Goal: Transaction & Acquisition: Obtain resource

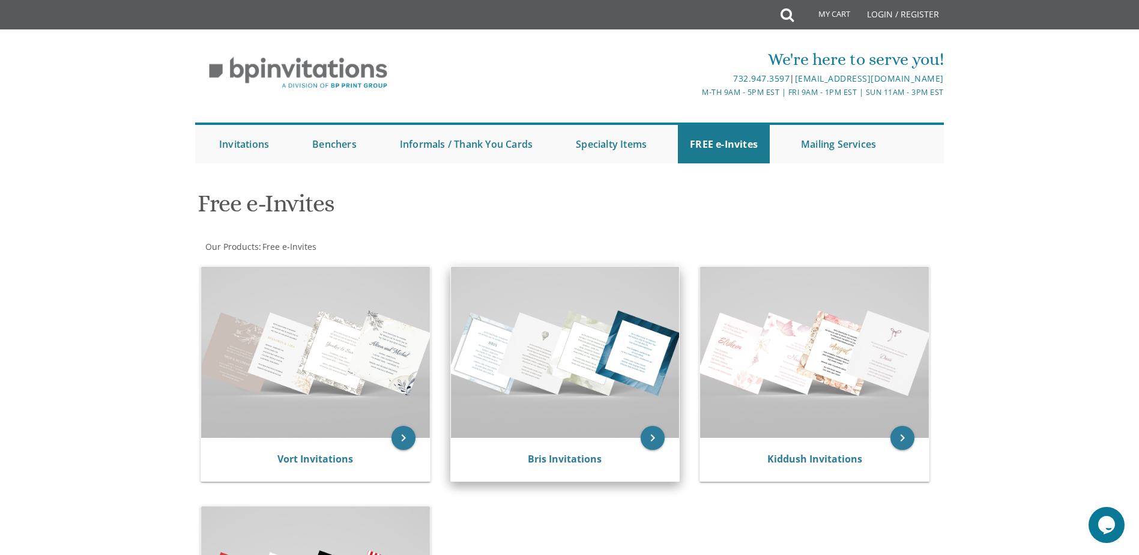
click at [553, 308] on img at bounding box center [565, 352] width 229 height 171
click at [539, 360] on img at bounding box center [565, 352] width 229 height 171
click at [640, 433] on img at bounding box center [565, 352] width 229 height 171
click at [578, 456] on link "Bris Invitations" at bounding box center [565, 458] width 74 height 13
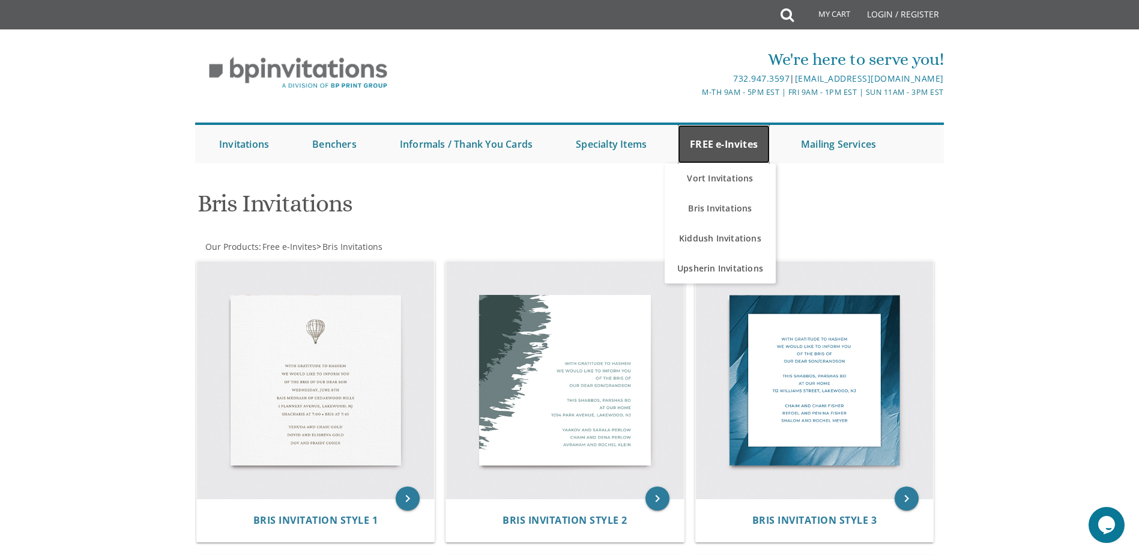
click at [736, 158] on link "FREE e-Invites" at bounding box center [724, 144] width 92 height 38
click at [727, 183] on link "Vort Invitations" at bounding box center [720, 178] width 111 height 30
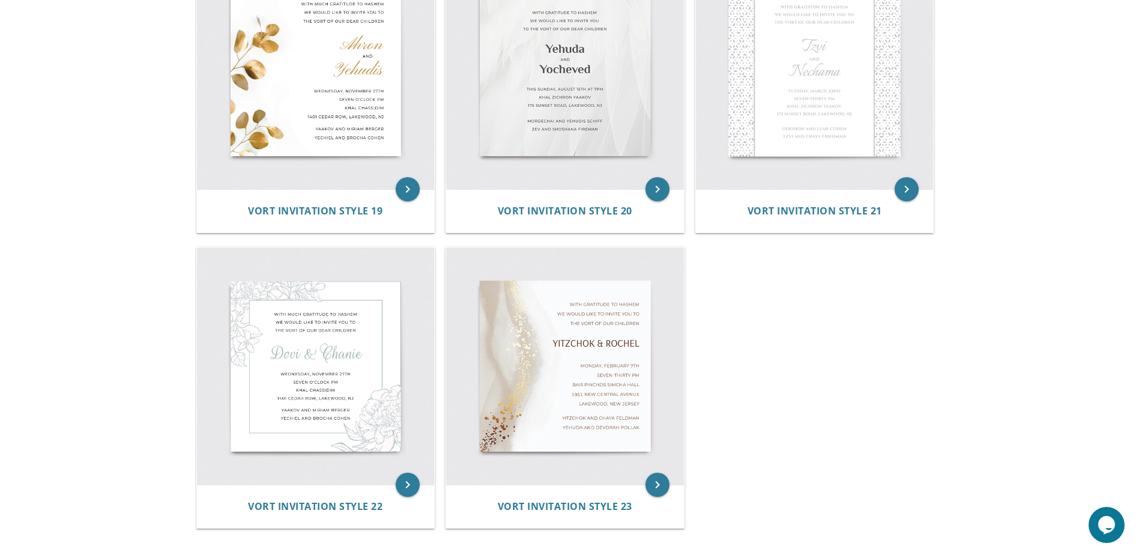
scroll to position [2042, 0]
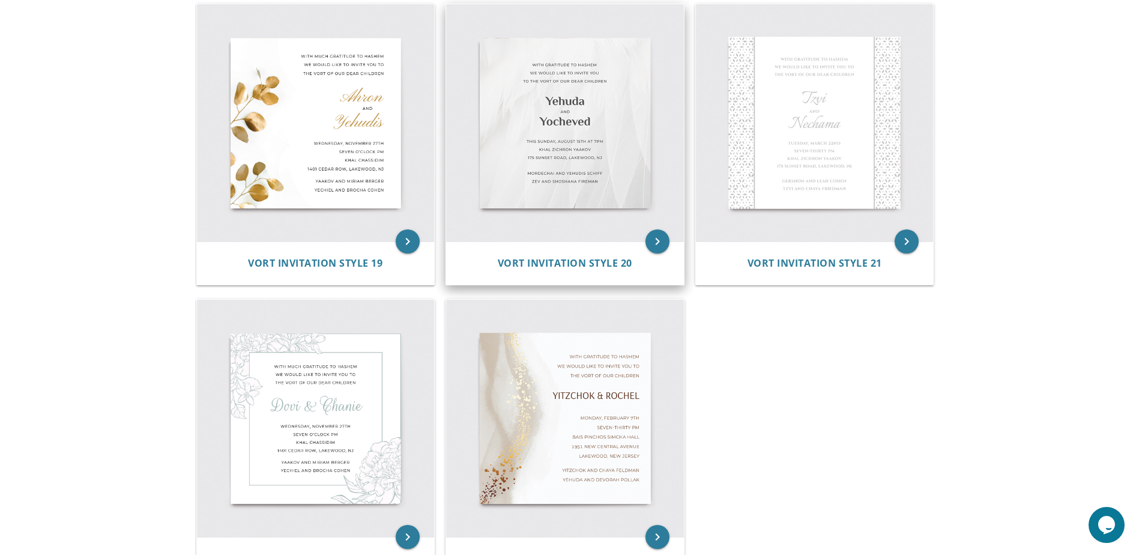
click at [569, 202] on img at bounding box center [565, 123] width 238 height 238
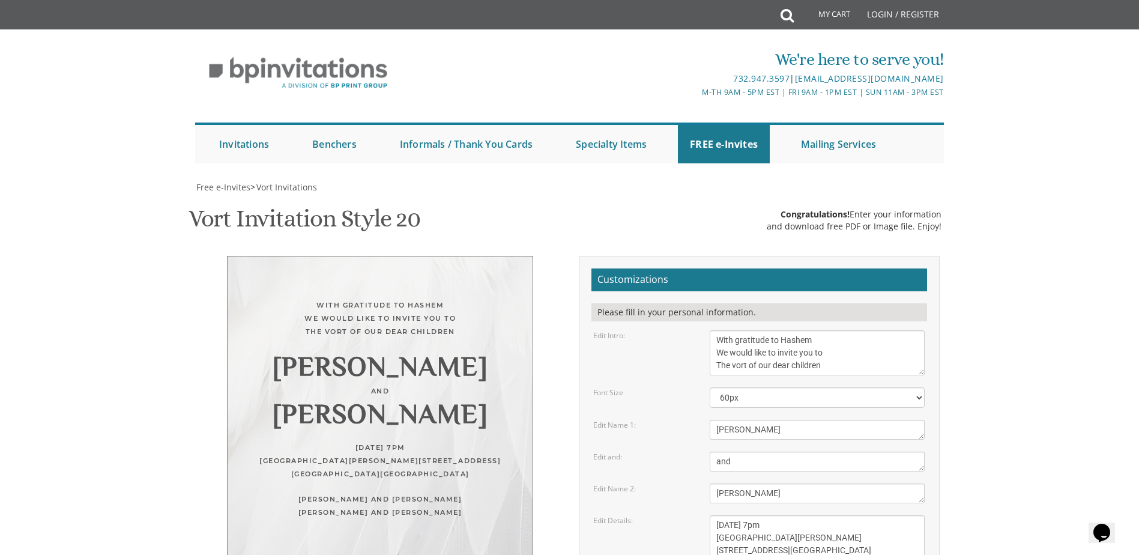
scroll to position [60, 0]
drag, startPoint x: 833, startPoint y: 308, endPoint x: 688, endPoint y: 268, distance: 150.1
click at [688, 268] on form "Customizations Please fill in your personal information. Edit Intro: With grati…" at bounding box center [760, 489] width 336 height 443
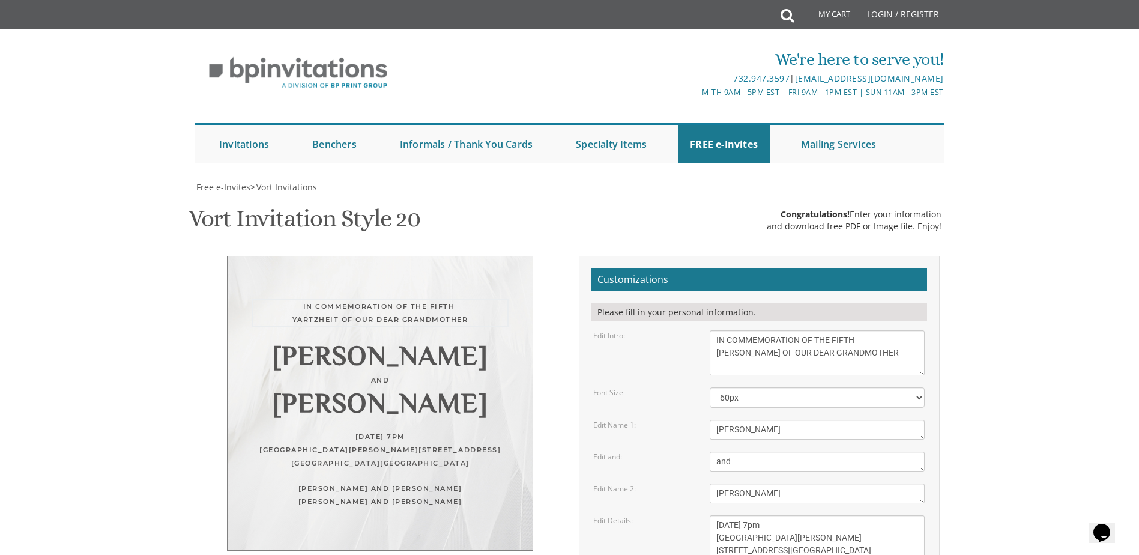
click at [739, 330] on textarea "With gratitude to Hashem We would like to invite you to The vort of our dear ch…" at bounding box center [817, 352] width 215 height 45
click at [742, 330] on textarea "With gratitude to Hashem We would like to invite you to The vort of our dear ch…" at bounding box center [817, 352] width 215 height 45
click at [748, 330] on textarea "With gratitude to Hashem We would like to invite you to The vort of our dear ch…" at bounding box center [817, 352] width 215 height 45
click at [719, 330] on textarea "With gratitude to Hashem We would like to invite you to The vort of our dear ch…" at bounding box center [817, 352] width 215 height 45
type textarea "IN COMMEMORATION OF THE FIFTH YARTZHEIT OF OUR DEAR GRANDMOTHER"
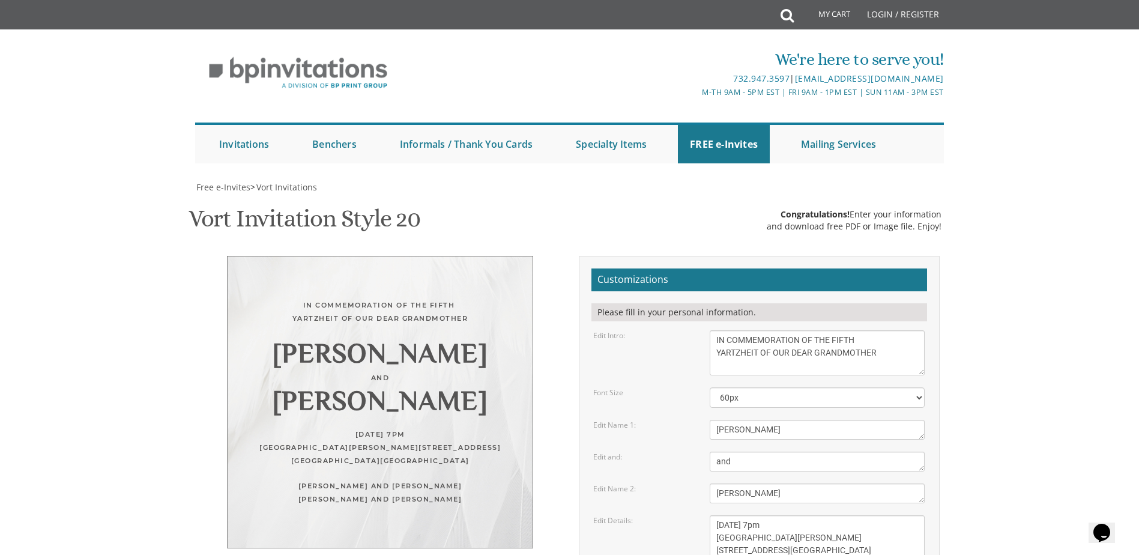
click at [775, 384] on form "Customizations Please fill in your personal information. Edit Intro: With grati…" at bounding box center [760, 489] width 336 height 443
click at [780, 387] on select "40px 50px 60px 70px 80px" at bounding box center [817, 397] width 215 height 20
click at [710, 387] on select "40px 50px 60px 70px 80px" at bounding box center [817, 397] width 215 height 20
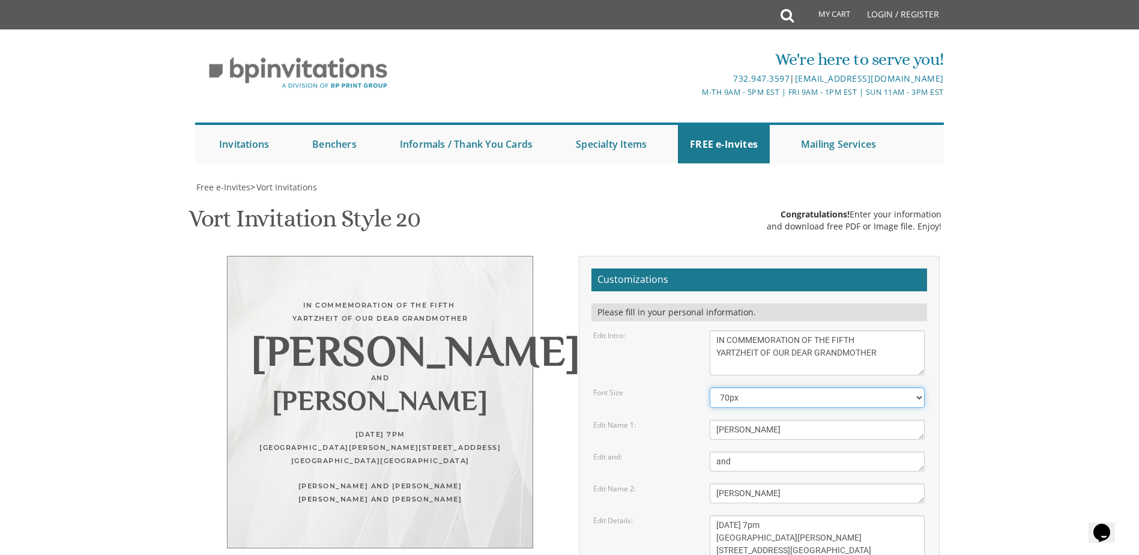
click at [757, 387] on select "40px 50px 60px 70px 80px" at bounding box center [817, 397] width 215 height 20
select select "60px"
click at [710, 387] on select "40px 50px 60px 70px 80px" at bounding box center [817, 397] width 215 height 20
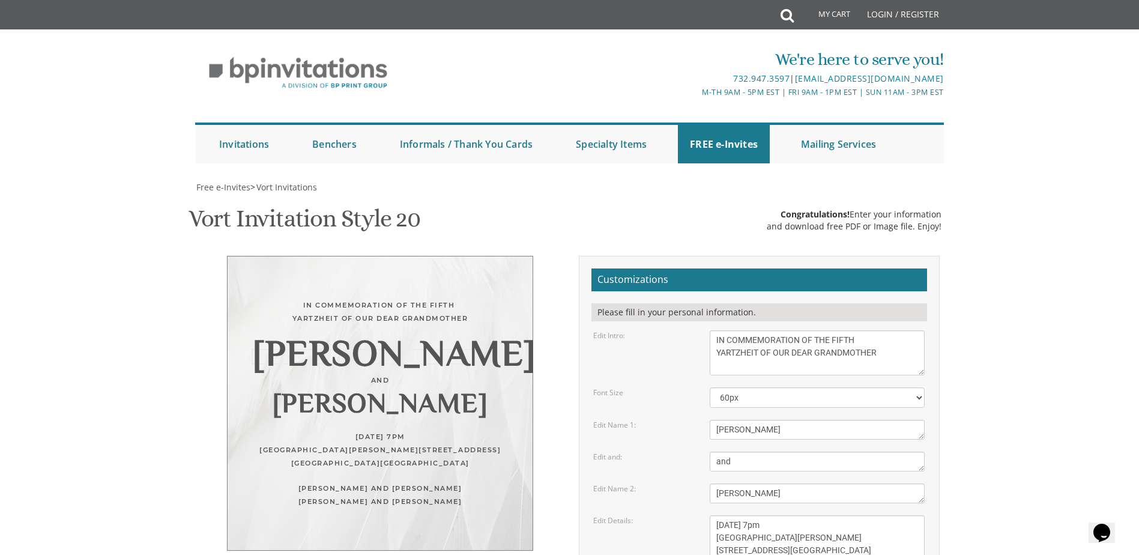
drag, startPoint x: 745, startPoint y: 369, endPoint x: 669, endPoint y: 359, distance: 76.4
click at [669, 420] on div "Edit Name 1: Yehuda" at bounding box center [759, 430] width 350 height 20
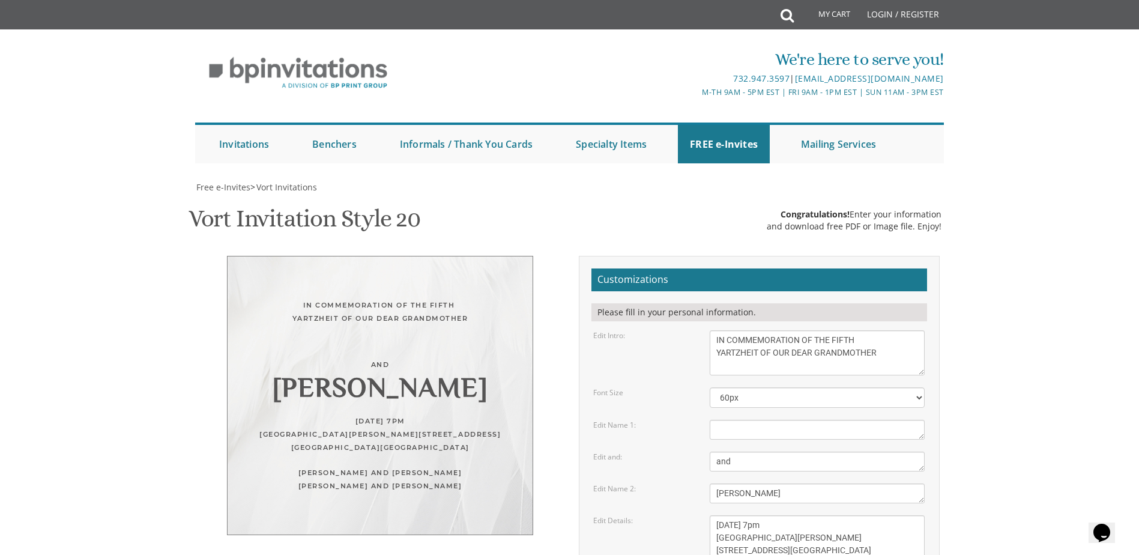
click at [669, 420] on div "Edit Name 1:" at bounding box center [642, 425] width 117 height 10
click at [736, 420] on textarea "Yehuda" at bounding box center [817, 430] width 215 height 20
type textarea "Georgette Taita bat Emily Tourira"
click at [797, 412] on form "Customizations Please fill in your personal information. Edit Intro: With grati…" at bounding box center [760, 489] width 336 height 443
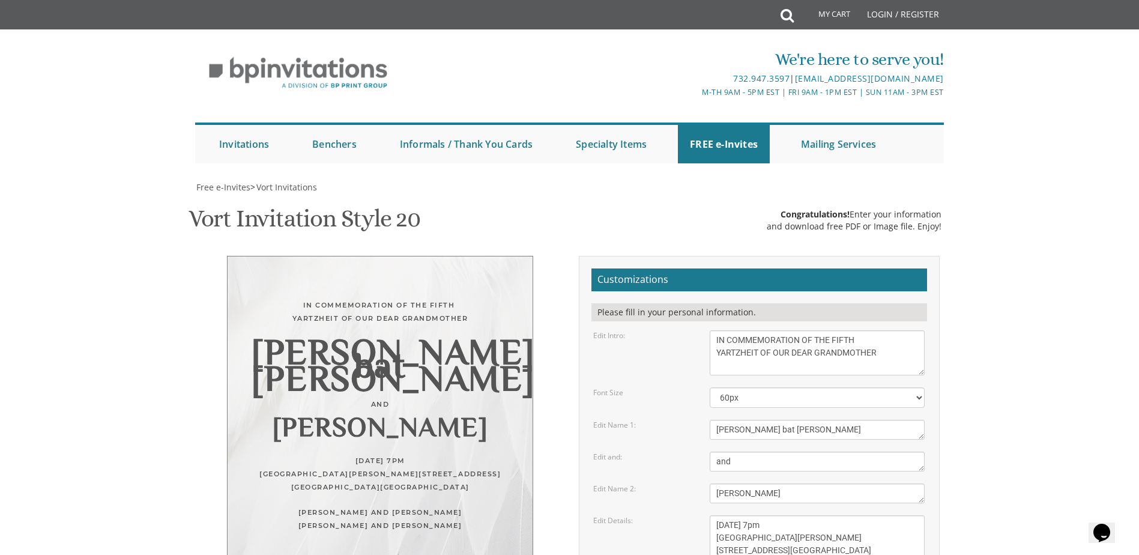
click at [776, 452] on textarea "and" at bounding box center [817, 462] width 215 height 20
click at [778, 387] on select "40px 50px 60px 70px 80px" at bounding box center [817, 397] width 215 height 20
select select "40px"
click at [710, 387] on select "40px 50px 60px 70px 80px" at bounding box center [817, 397] width 215 height 20
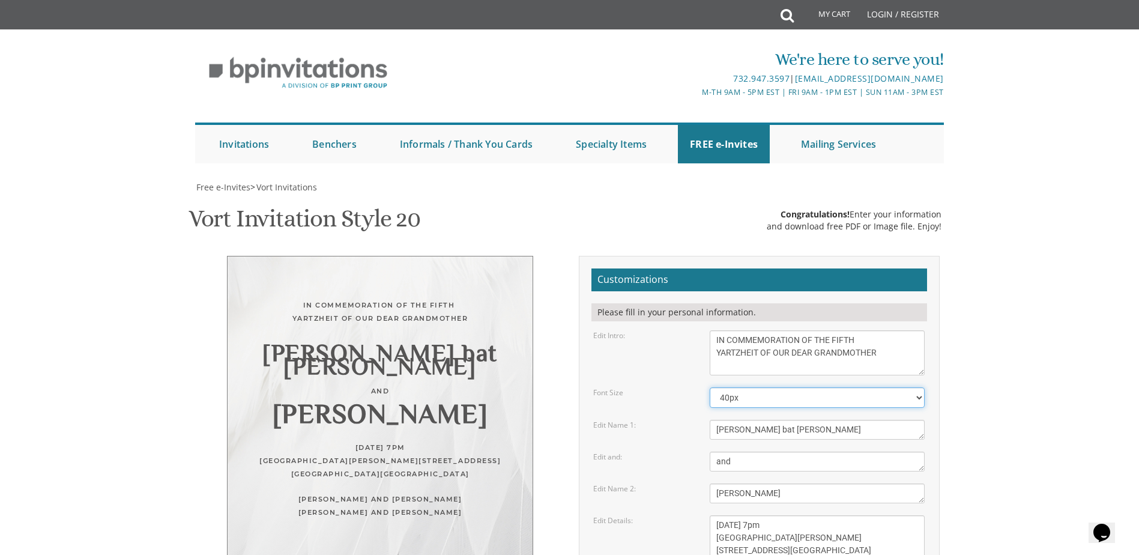
click at [750, 387] on select "40px 50px 60px 70px 80px" at bounding box center [817, 397] width 215 height 20
click at [710, 387] on select "40px 50px 60px 70px 80px" at bounding box center [817, 397] width 215 height 20
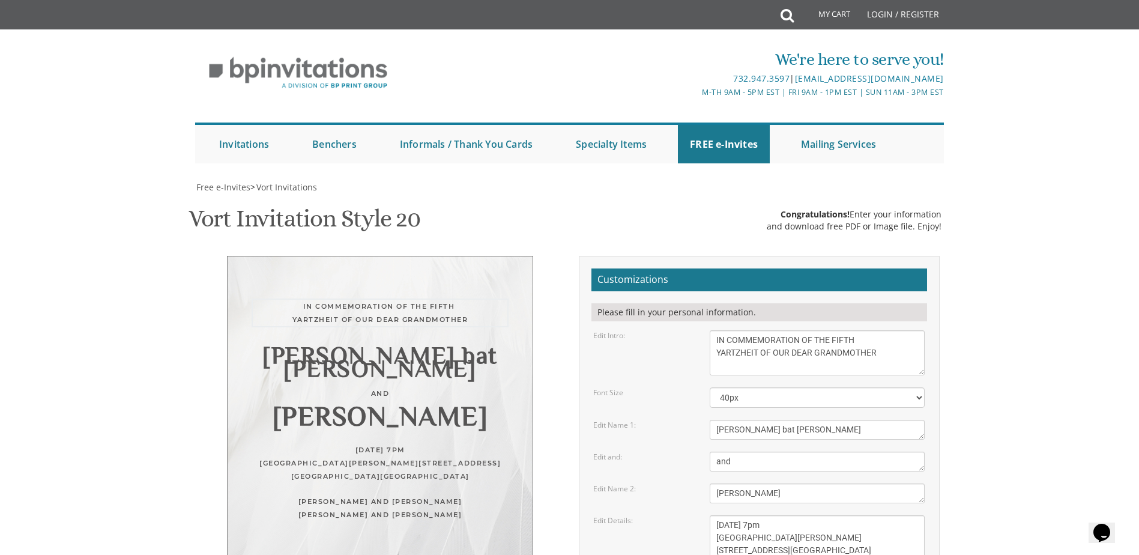
drag, startPoint x: 717, startPoint y: 274, endPoint x: 902, endPoint y: 323, distance: 190.7
click at [902, 323] on form "Customizations Please fill in your personal information. Edit Intro: With grati…" at bounding box center [760, 489] width 336 height 443
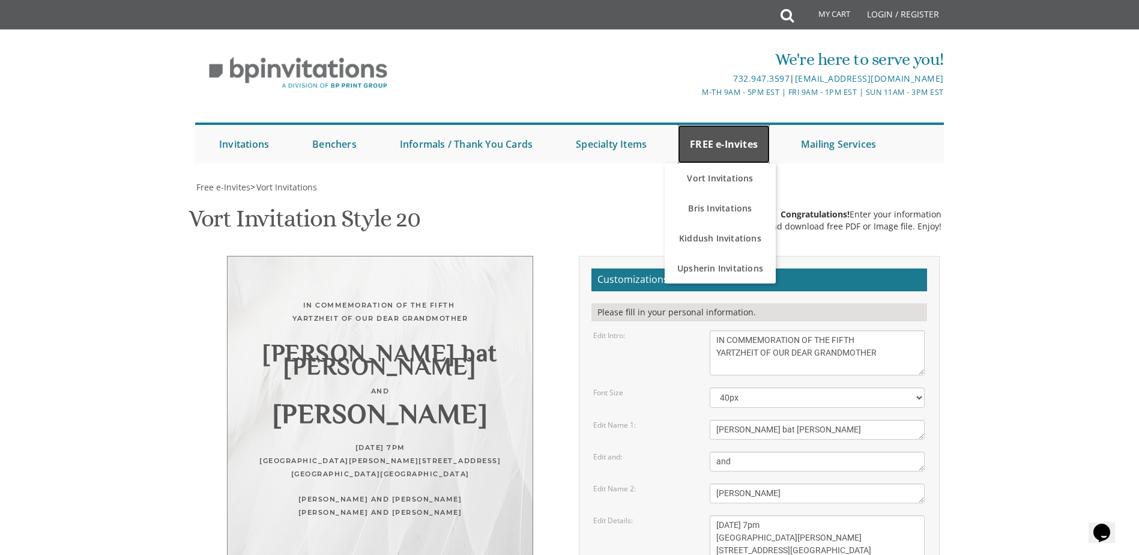
click at [710, 125] on link "FREE e-Invites" at bounding box center [724, 144] width 92 height 38
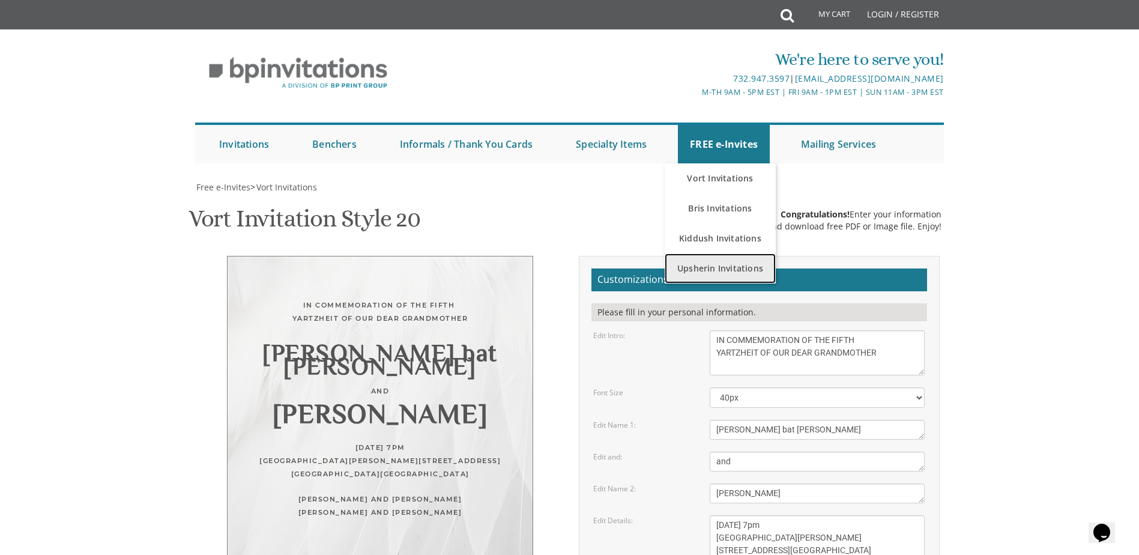
click at [694, 253] on link "Upsherin Invitations" at bounding box center [720, 268] width 111 height 30
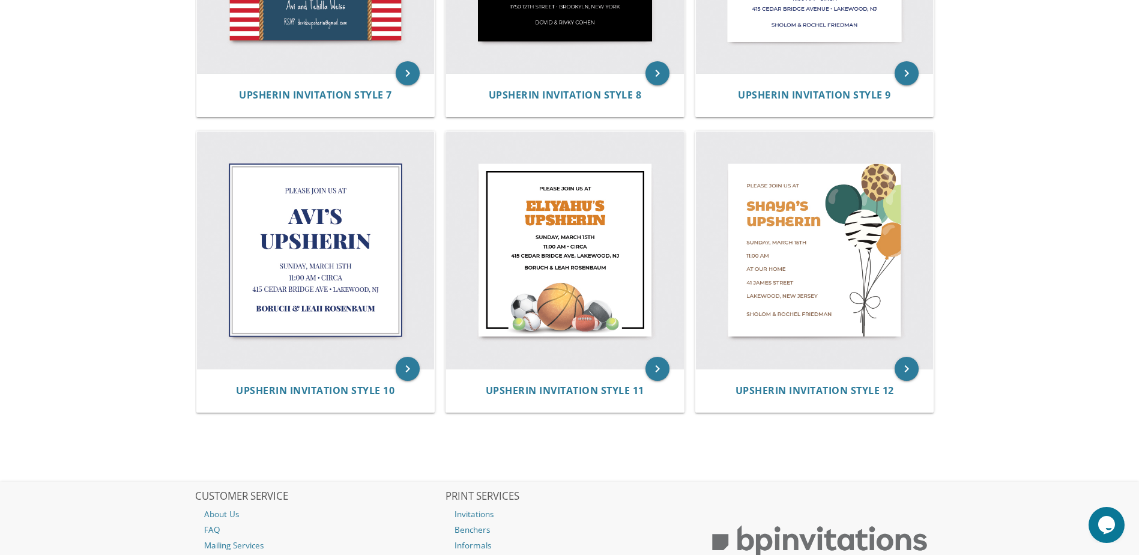
scroll to position [1020, 0]
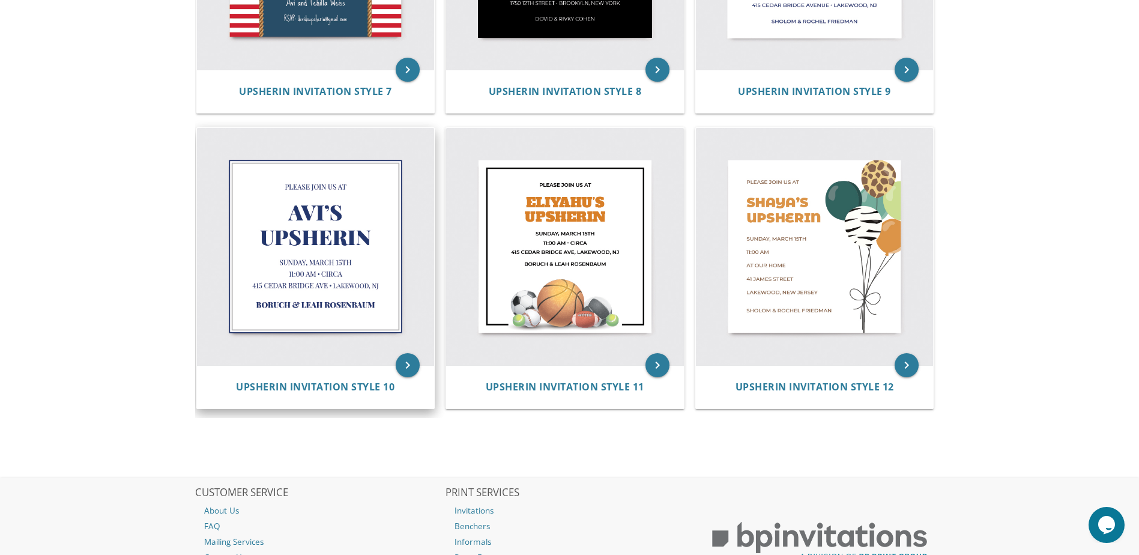
click at [353, 241] on img at bounding box center [316, 247] width 238 height 238
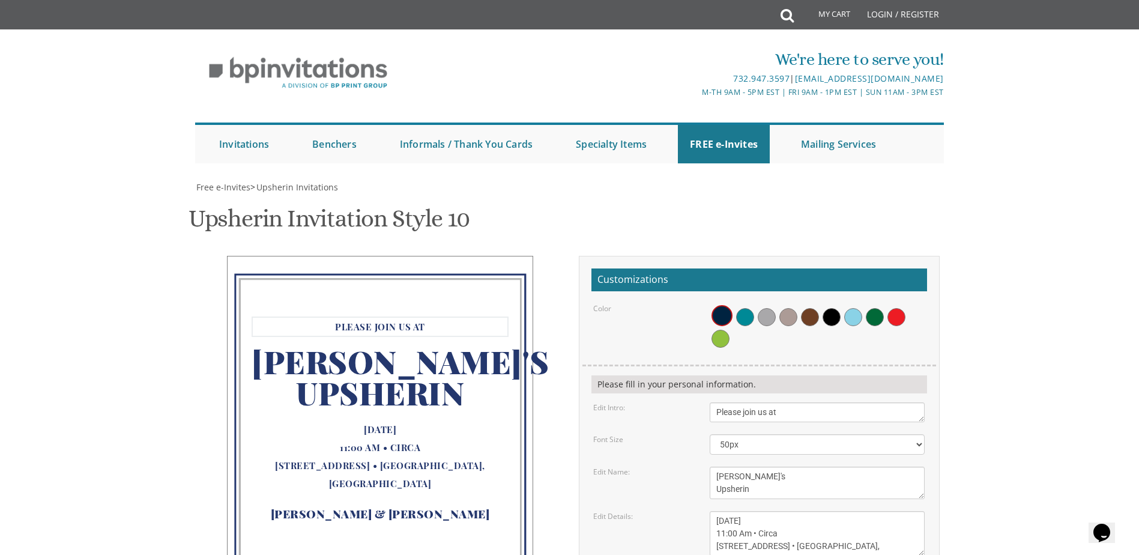
drag, startPoint x: 785, startPoint y: 416, endPoint x: 684, endPoint y: 394, distance: 103.2
click at [684, 394] on form "Customizations Color Please fill in your personal information. Edit Intro: Plea…" at bounding box center [760, 481] width 336 height 426
paste textarea "IN COMMEMORATION OF THE FIFTH YARTZHEIT OF OUR DEAR GRANDMOTHER"
type textarea "IN COMMEMORATION OF THE FIFTH YARTZHEIT OF OUR DEAR GRANDMOTHER"
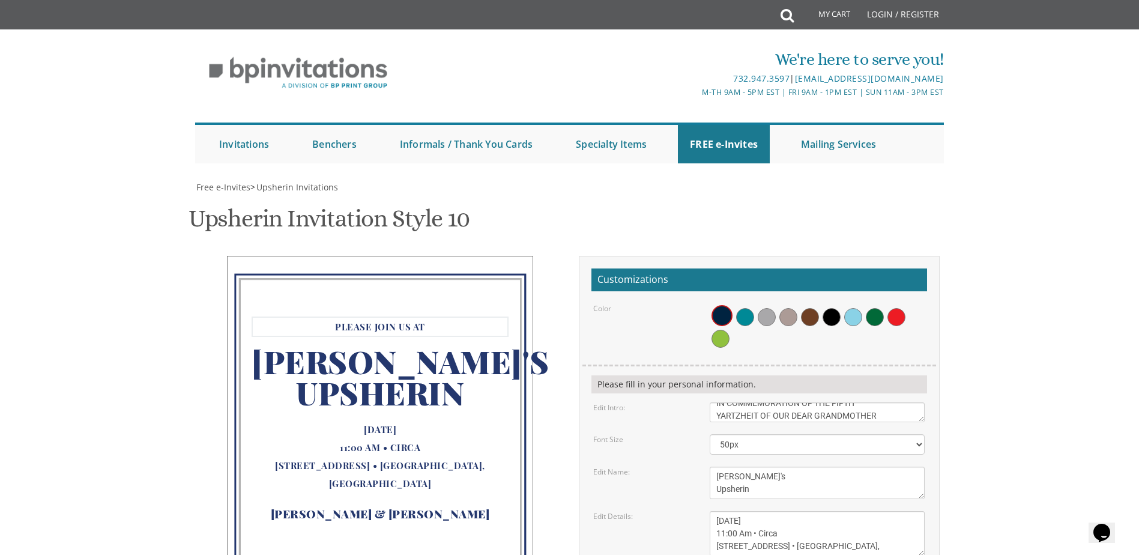
click at [974, 440] on body "My Cart Total: View Cart Item(s) Submit My Cart Total: View Cart Item(s) Login …" at bounding box center [569, 517] width 1139 height 1034
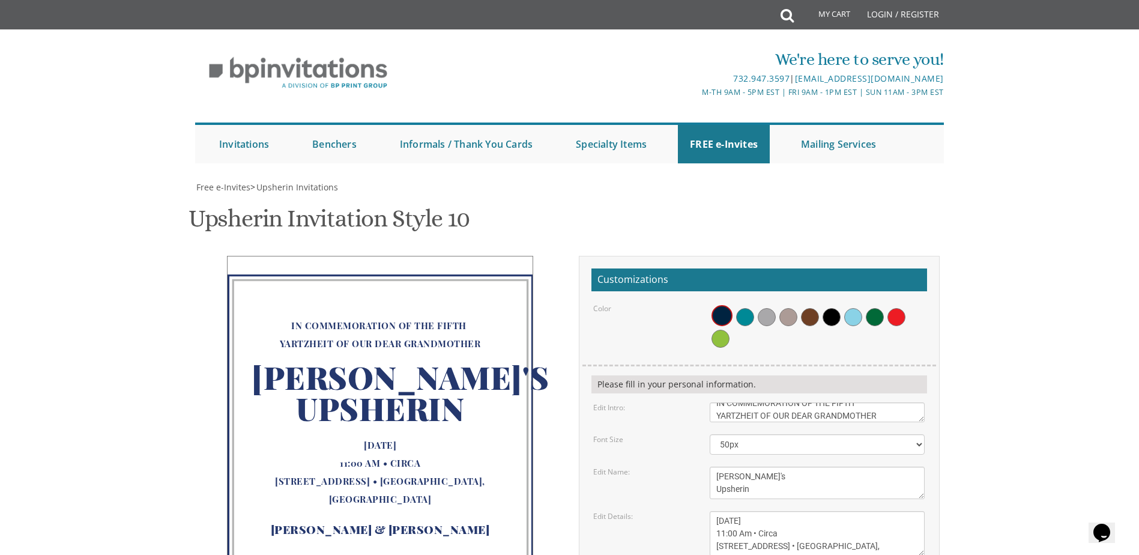
scroll to position [129, 0]
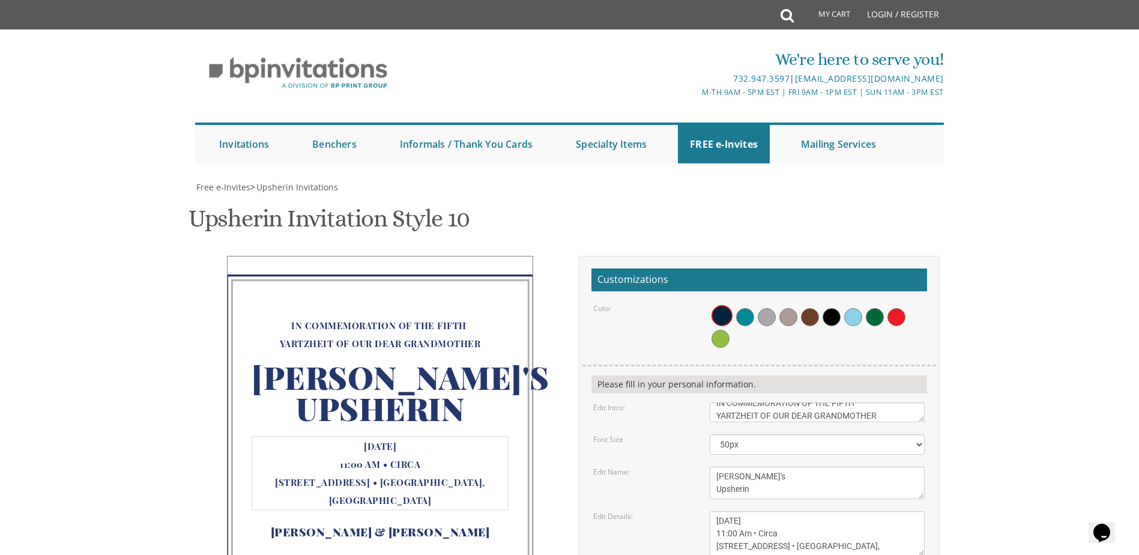
drag, startPoint x: 715, startPoint y: 391, endPoint x: 804, endPoint y: 409, distance: 90.7
click at [804, 511] on textarea "[DATE] 11:00 Am • Circa [STREET_ADDRESS] • [GEOGRAPHIC_DATA], [GEOGRAPHIC_DATA]" at bounding box center [817, 533] width 215 height 45
click at [725, 511] on textarea "[DATE] 11:00 Am • Circa [STREET_ADDRESS] • [GEOGRAPHIC_DATA], [GEOGRAPHIC_DATA]" at bounding box center [817, 533] width 215 height 45
click at [739, 511] on textarea "[DATE] 11:00 Am • Circa [STREET_ADDRESS] • [GEOGRAPHIC_DATA], [GEOGRAPHIC_DATA]" at bounding box center [817, 533] width 215 height 45
drag, startPoint x: 745, startPoint y: 395, endPoint x: 701, endPoint y: 396, distance: 44.5
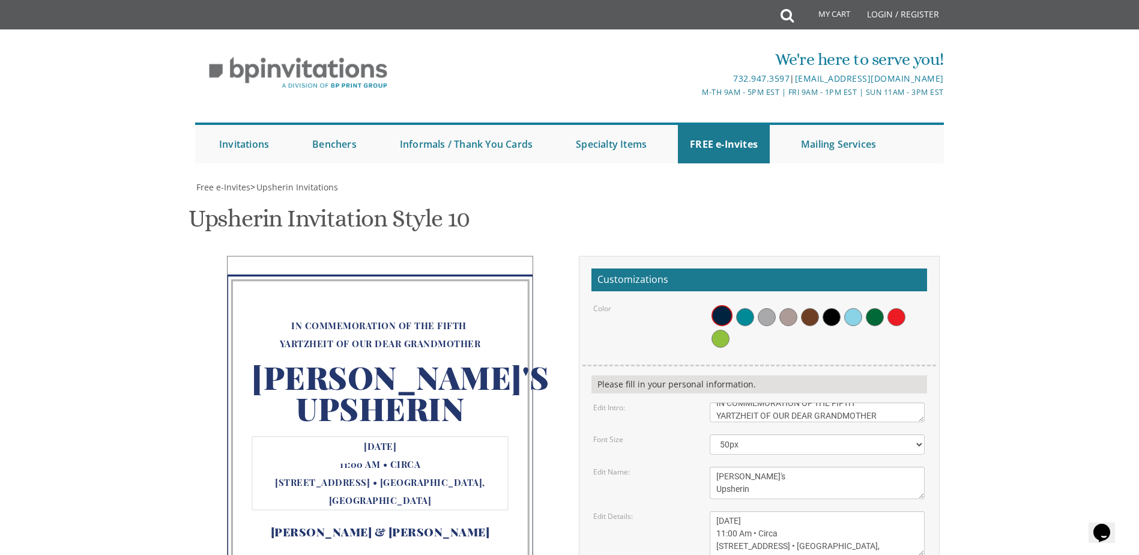
click at [701, 511] on div "[DATE] 11:00 Am • Circa [STREET_ADDRESS] • [GEOGRAPHIC_DATA], [GEOGRAPHIC_DATA]" at bounding box center [817, 533] width 233 height 45
click at [774, 511] on textarea "[DATE] 11:00 Am • Circa [STREET_ADDRESS] • [GEOGRAPHIC_DATA], [GEOGRAPHIC_DATA]" at bounding box center [817, 533] width 215 height 45
drag, startPoint x: 780, startPoint y: 407, endPoint x: 693, endPoint y: 398, distance: 87.6
click at [693, 511] on div "Edit Details: [DATE] 11:00 Am • Circa [STREET_ADDRESS] • [GEOGRAPHIC_DATA], [GE…" at bounding box center [759, 533] width 350 height 45
click at [713, 511] on textarea "[DATE] 11:00 Am • Circa [STREET_ADDRESS] • [GEOGRAPHIC_DATA], [GEOGRAPHIC_DATA]" at bounding box center [817, 533] width 215 height 45
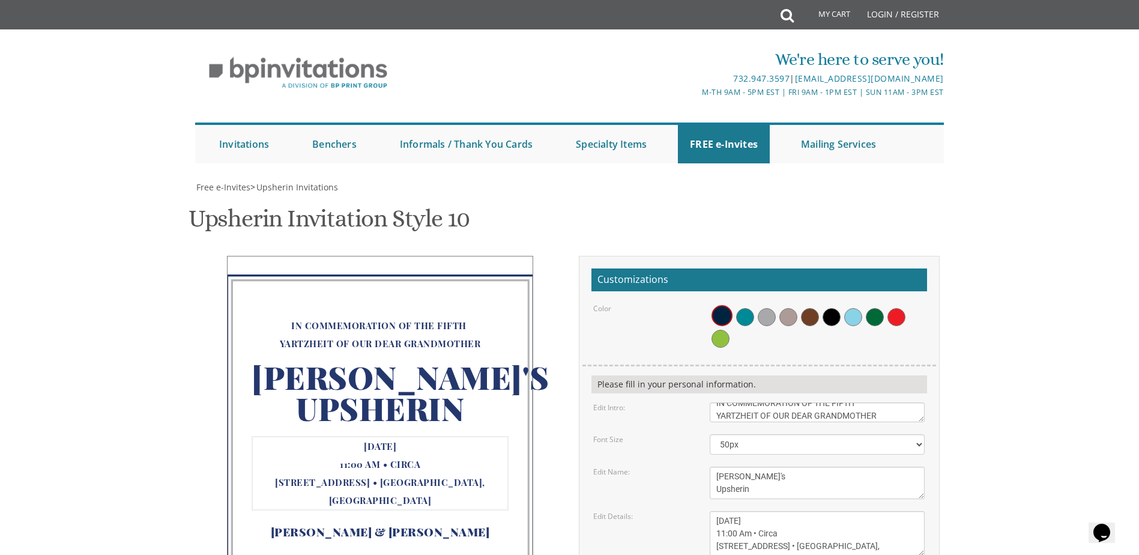
drag, startPoint x: 750, startPoint y: 411, endPoint x: 745, endPoint y: 405, distance: 8.1
click at [744, 511] on textarea "[DATE] 11:00 Am • Circa [STREET_ADDRESS] • [GEOGRAPHIC_DATA], [GEOGRAPHIC_DATA]" at bounding box center [817, 533] width 215 height 45
click at [745, 511] on textarea "[DATE] 11:00 Am • Circa [STREET_ADDRESS] • [GEOGRAPHIC_DATA], [GEOGRAPHIC_DATA]" at bounding box center [817, 533] width 215 height 45
drag, startPoint x: 753, startPoint y: 406, endPoint x: 712, endPoint y: 402, distance: 41.1
click at [712, 511] on textarea "[DATE] 11:00 Am • Circa [STREET_ADDRESS] • [GEOGRAPHIC_DATA], [GEOGRAPHIC_DATA]" at bounding box center [817, 533] width 215 height 45
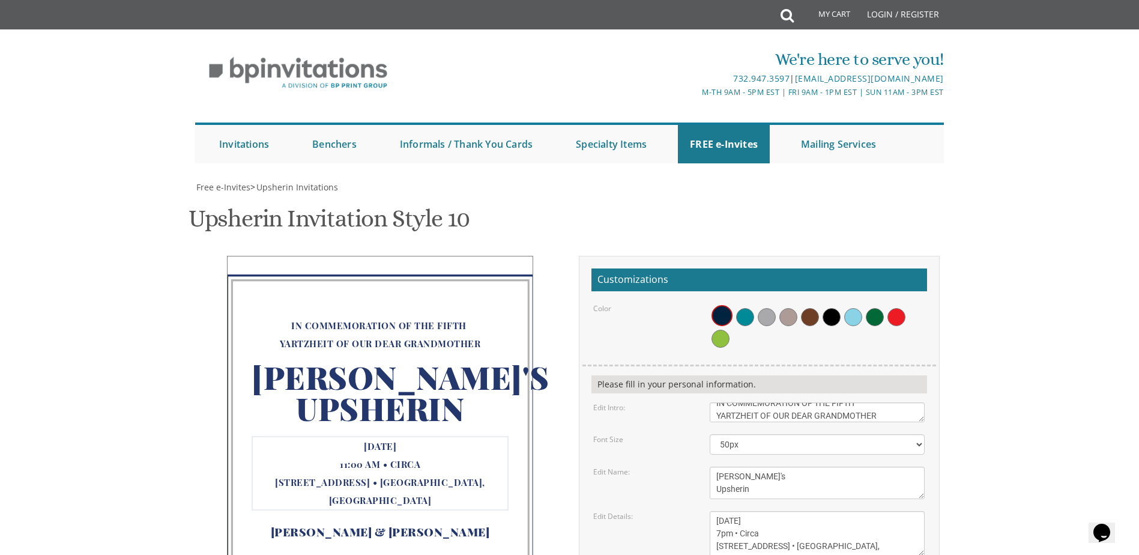
click at [712, 511] on textarea "[DATE] 11:00 Am • Circa [STREET_ADDRESS] • [GEOGRAPHIC_DATA], [GEOGRAPHIC_DATA]" at bounding box center [817, 533] width 215 height 45
drag, startPoint x: 840, startPoint y: 395, endPoint x: 863, endPoint y: 393, distance: 22.9
click at [863, 511] on textarea "[DATE] 11:00 Am • Circa [STREET_ADDRESS] • [GEOGRAPHIC_DATA], [GEOGRAPHIC_DATA]" at bounding box center [817, 533] width 215 height 45
drag, startPoint x: 829, startPoint y: 397, endPoint x: 814, endPoint y: 392, distance: 15.4
click at [814, 511] on textarea "[DATE] 11:00 Am • Circa [STREET_ADDRESS] • [GEOGRAPHIC_DATA], [GEOGRAPHIC_DATA]" at bounding box center [817, 533] width 215 height 45
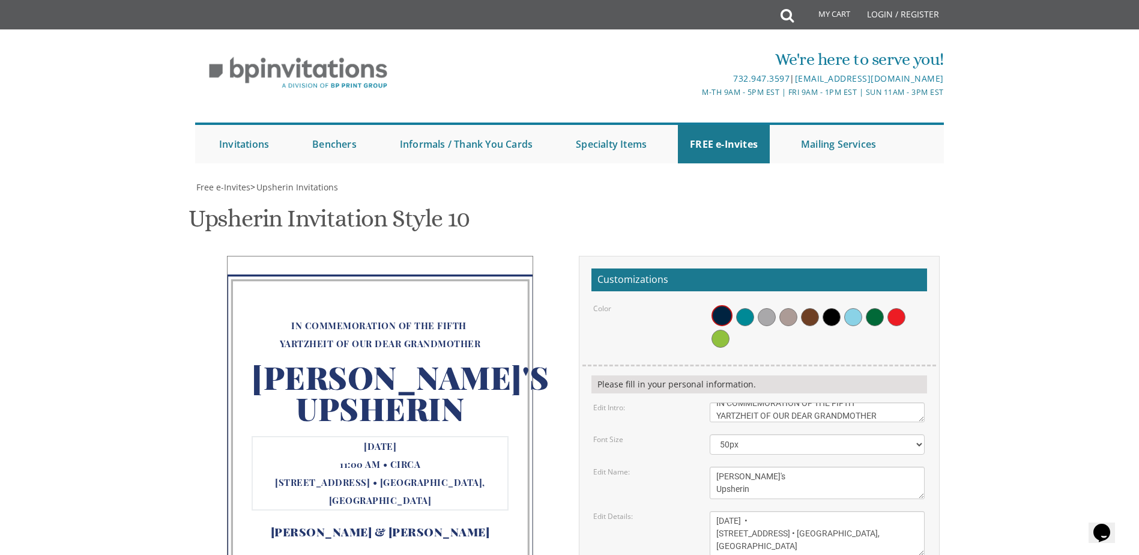
click at [857, 511] on textarea "[DATE] 11:00 Am • Circa [STREET_ADDRESS] • [GEOGRAPHIC_DATA], [GEOGRAPHIC_DATA]" at bounding box center [817, 533] width 215 height 45
paste textarea "7pm"
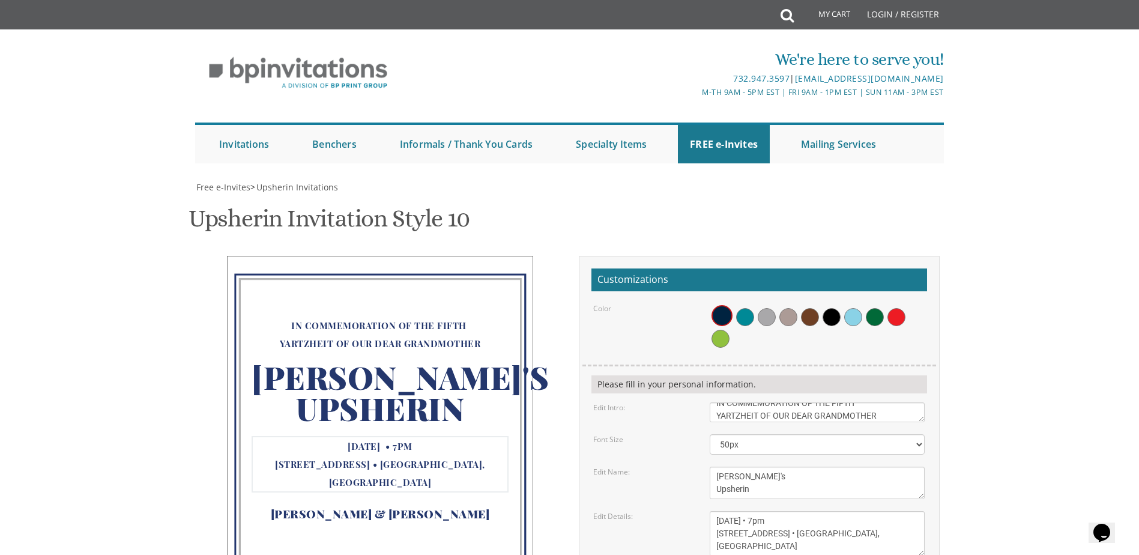
drag, startPoint x: 797, startPoint y: 407, endPoint x: 707, endPoint y: 405, distance: 90.1
click at [707, 511] on div "[DATE] 11:00 Am • Circa [STREET_ADDRESS] • [GEOGRAPHIC_DATA], [GEOGRAPHIC_DATA]" at bounding box center [817, 533] width 233 height 45
drag, startPoint x: 868, startPoint y: 405, endPoint x: 807, endPoint y: 405, distance: 61.3
click at [807, 511] on textarea "[DATE] 11:00 Am • Circa [STREET_ADDRESS] • [GEOGRAPHIC_DATA], [GEOGRAPHIC_DATA]" at bounding box center [817, 533] width 215 height 45
type textarea "[DATE] • 7pm 21 [PERSON_NAME][GEOGRAPHIC_DATA]"
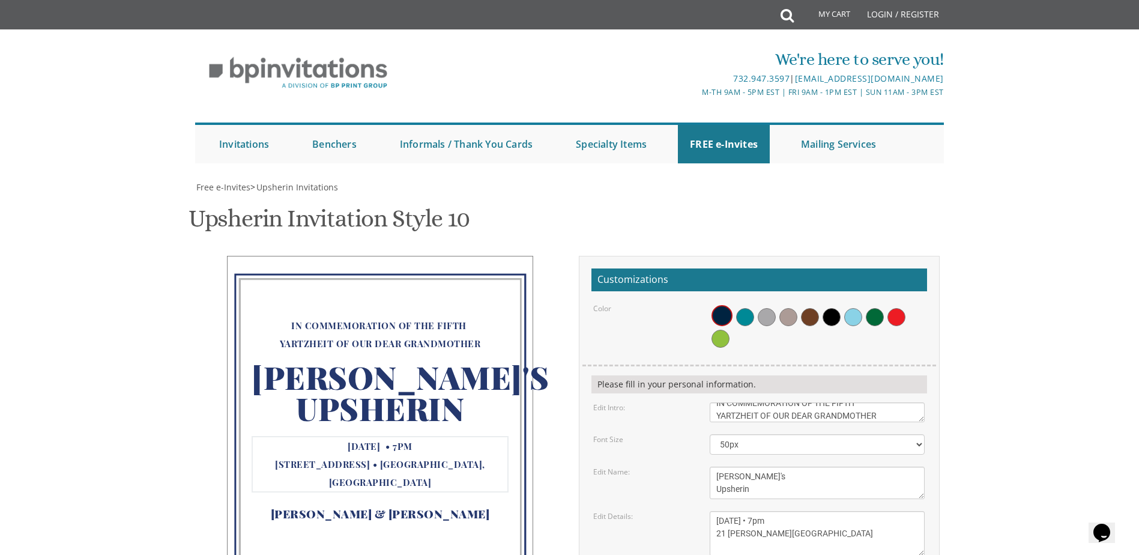
click at [852, 511] on textarea "[DATE] 11:00 Am • Circa [STREET_ADDRESS] • [GEOGRAPHIC_DATA], [GEOGRAPHIC_DATA]" at bounding box center [817, 533] width 215 height 45
click at [804, 511] on textarea "[DATE] 11:00 Am • Circa [STREET_ADDRESS] • [GEOGRAPHIC_DATA], [GEOGRAPHIC_DATA]" at bounding box center [817, 533] width 215 height 45
drag, startPoint x: 849, startPoint y: 405, endPoint x: 709, endPoint y: 392, distance: 140.5
click at [709, 511] on div "[DATE] 11:00 Am • Circa [STREET_ADDRESS] • [GEOGRAPHIC_DATA], [GEOGRAPHIC_DATA]" at bounding box center [817, 533] width 233 height 45
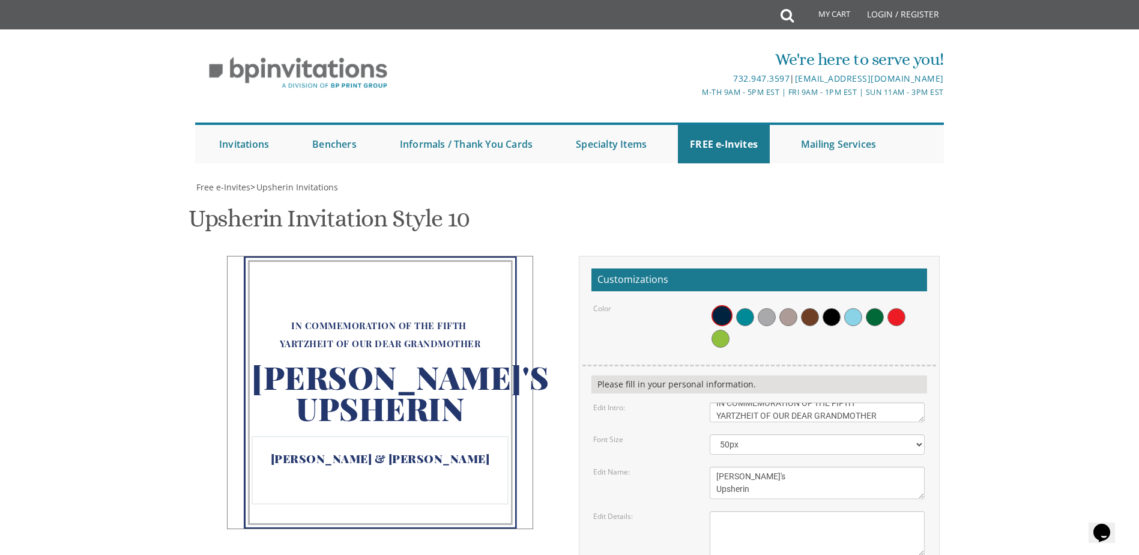
drag, startPoint x: 784, startPoint y: 452, endPoint x: 691, endPoint y: 437, distance: 94.9
click at [691, 437] on form "Customizations Color Please fill in your personal information. Edit Intro: Plea…" at bounding box center [760, 481] width 336 height 426
drag, startPoint x: 828, startPoint y: 448, endPoint x: 703, endPoint y: 454, distance: 125.7
click at [756, 511] on textarea "[DATE] 11:00 Am • Circa [STREET_ADDRESS] • [GEOGRAPHIC_DATA], [GEOGRAPHIC_DATA]" at bounding box center [817, 533] width 215 height 45
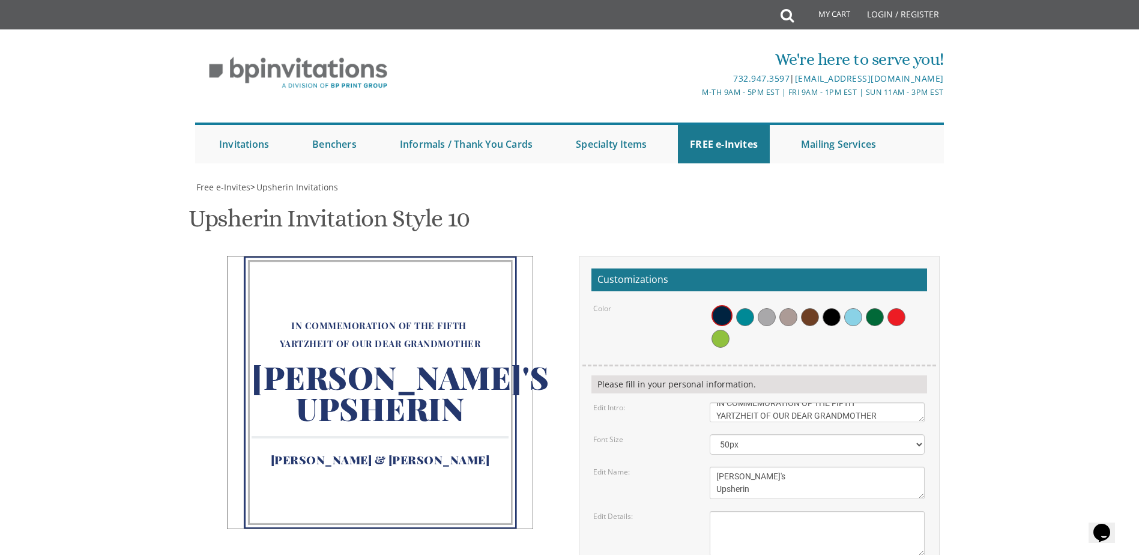
paste textarea "[PERSON_NAME] & [PERSON_NAME]"
type textarea "[PERSON_NAME] & [PERSON_NAME]"
click at [756, 511] on textarea "[DATE] 11:00 Am • Circa [STREET_ADDRESS] • [GEOGRAPHIC_DATA], [GEOGRAPHIC_DATA]" at bounding box center [817, 533] width 215 height 45
click at [852, 511] on textarea "[DATE] 11:00 Am • Circa [STREET_ADDRESS] • [GEOGRAPHIC_DATA], [GEOGRAPHIC_DATA]" at bounding box center [817, 533] width 215 height 45
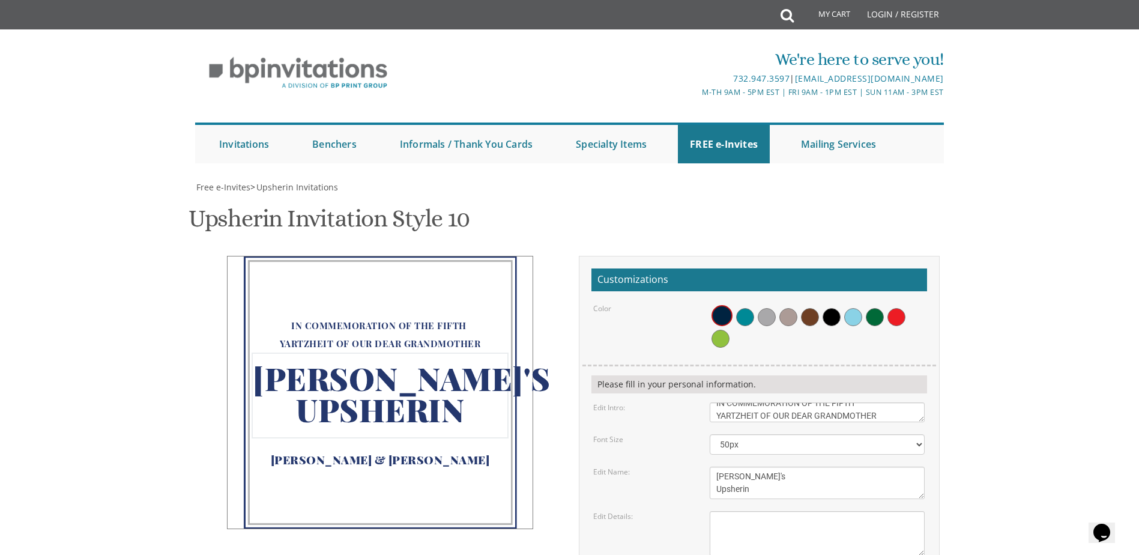
drag, startPoint x: 756, startPoint y: 356, endPoint x: 697, endPoint y: 335, distance: 62.5
click at [697, 335] on form "Customizations Color Please fill in your personal information. Edit Intro: Plea…" at bounding box center [760, 481] width 336 height 426
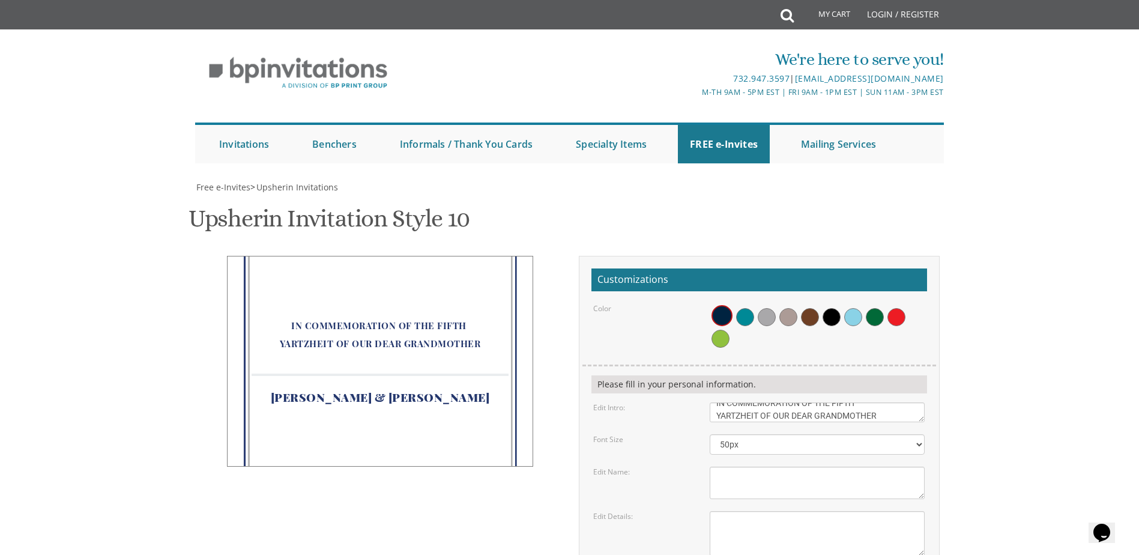
click at [720, 511] on textarea "[DATE] 11:00 Am • Circa [STREET_ADDRESS] • [GEOGRAPHIC_DATA], [GEOGRAPHIC_DATA]" at bounding box center [817, 533] width 215 height 45
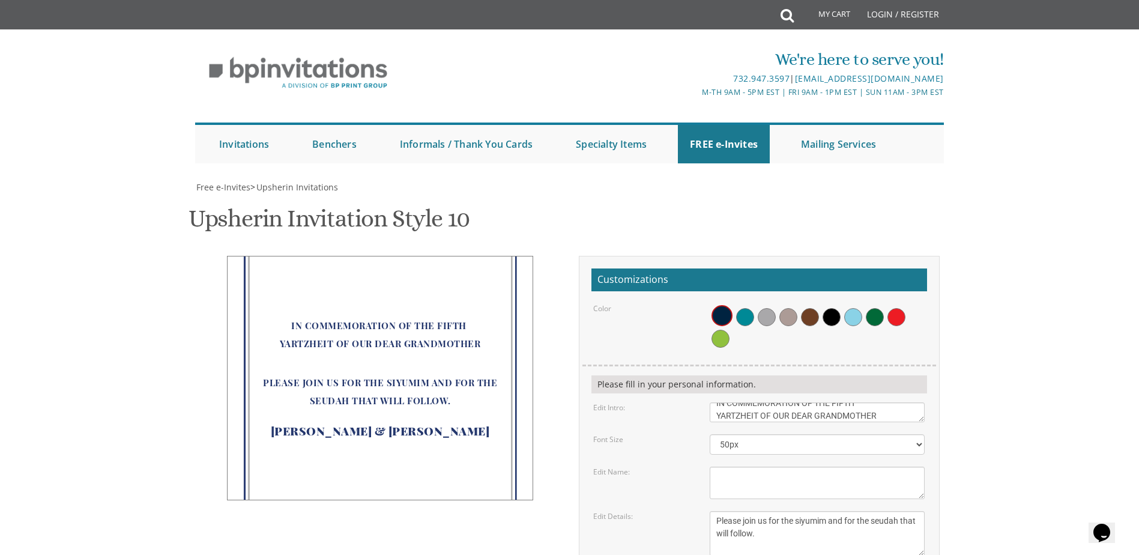
click at [816, 466] on form "Customizations Color Please fill in your personal information. Edit Intro: Plea…" at bounding box center [760, 481] width 336 height 426
click at [857, 511] on textarea "[DATE] 11:00 Am • Circa [STREET_ADDRESS] • [GEOGRAPHIC_DATA], [GEOGRAPHIC_DATA]" at bounding box center [817, 533] width 215 height 45
type textarea "Please join us for the siyumim and for the seudah that will follow."
click at [828, 308] on span at bounding box center [832, 317] width 18 height 18
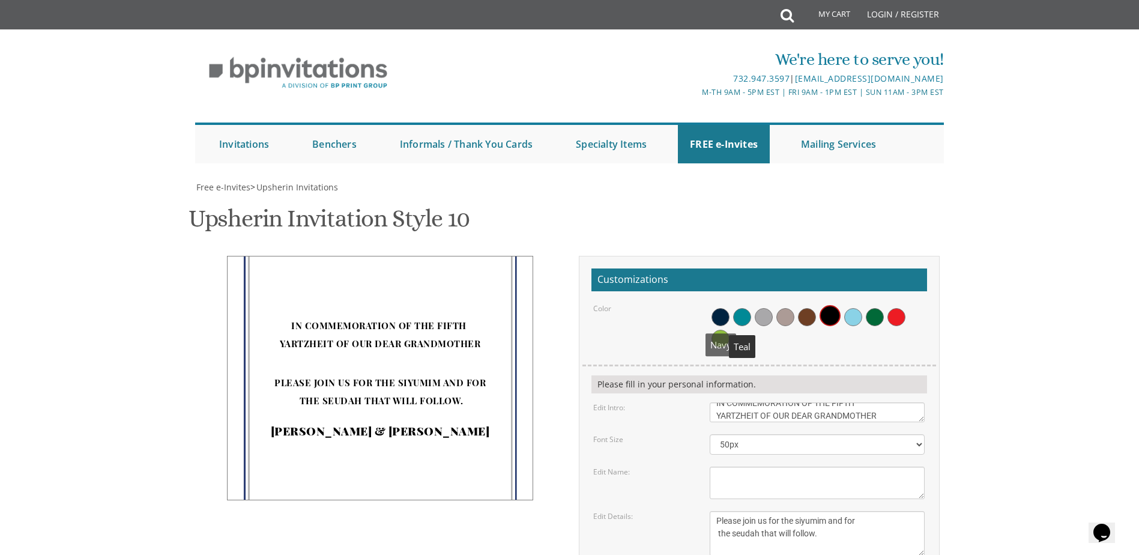
click at [723, 308] on span at bounding box center [721, 317] width 18 height 18
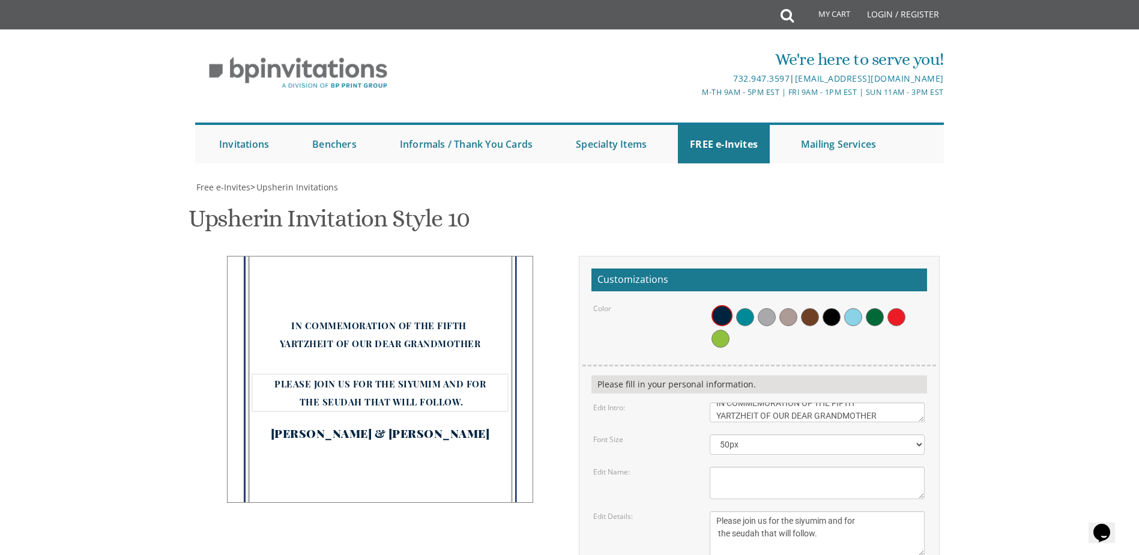
click at [830, 511] on textarea "[DATE] 11:00 Am • Circa [STREET_ADDRESS] • [GEOGRAPHIC_DATA], [GEOGRAPHIC_DATA]" at bounding box center [817, 533] width 215 height 45
click at [768, 463] on form "Customizations Color Please fill in your personal information. Edit Intro: Plea…" at bounding box center [760, 481] width 336 height 426
drag, startPoint x: 796, startPoint y: 450, endPoint x: 608, endPoint y: 452, distance: 188.0
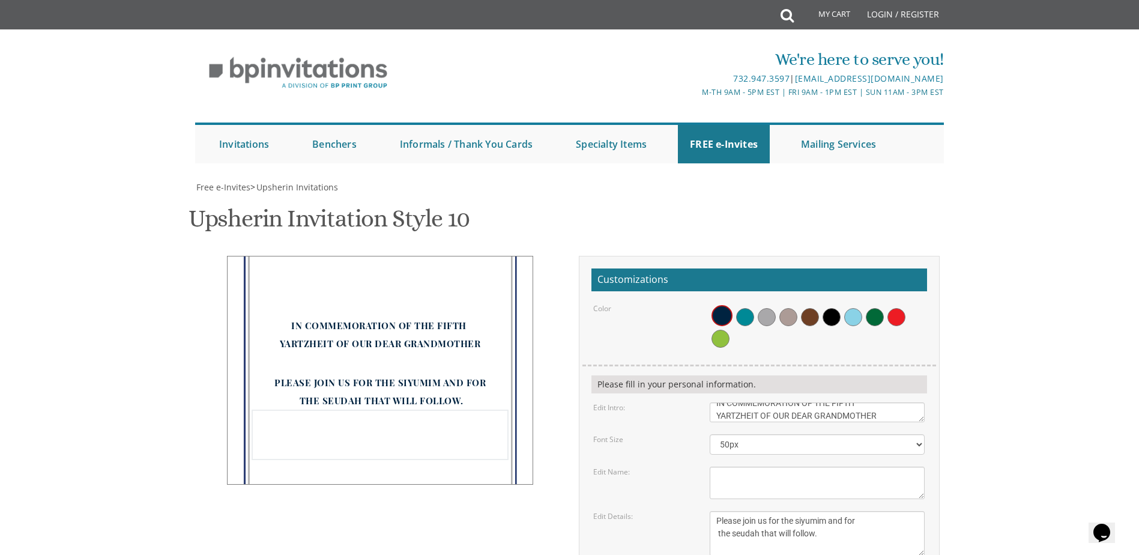
type textarea "[DATE] 7pm 21 [PERSON_NAME] [GEOGRAPHIC_DATA]"
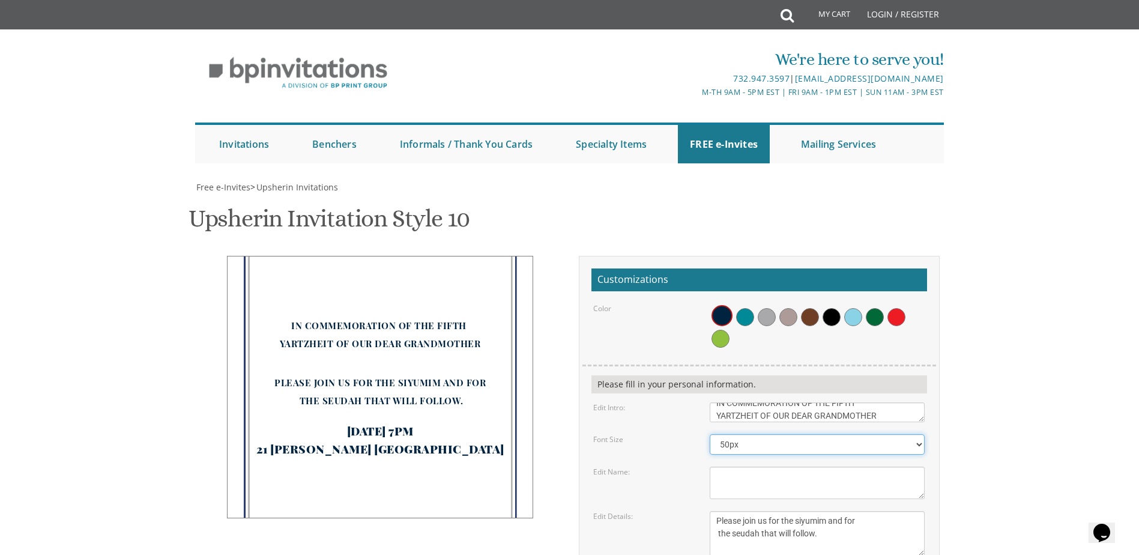
click at [882, 434] on select "30px 40px 50px 60px 70px" at bounding box center [817, 444] width 215 height 20
select select "60px"
click at [710, 434] on select "30px 40px 50px 60px 70px" at bounding box center [817, 444] width 215 height 20
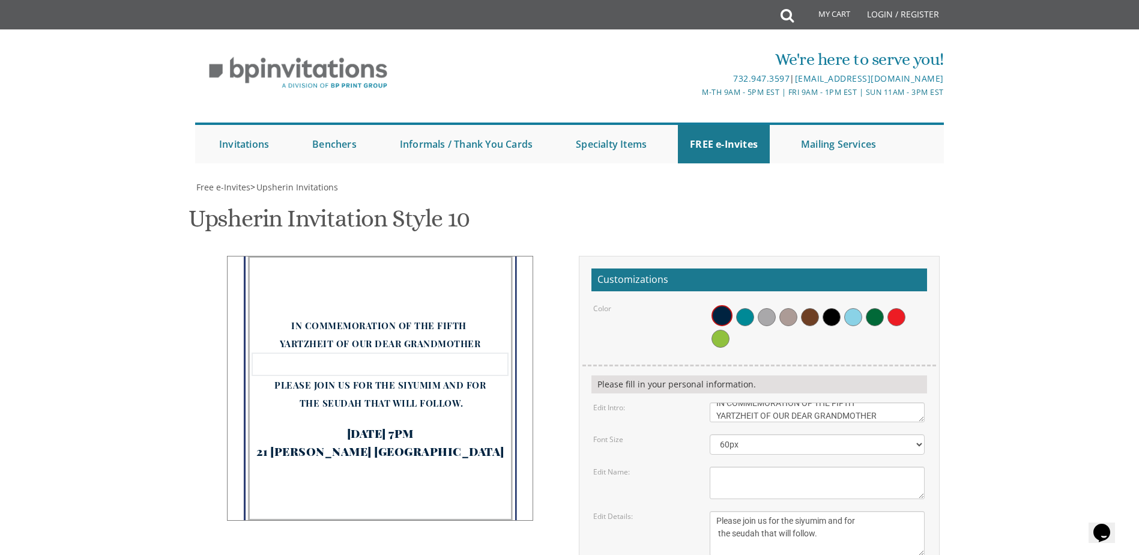
click at [770, 467] on textarea "[PERSON_NAME]'s Upsherin" at bounding box center [817, 483] width 215 height 32
type textarea "[PERSON_NAME] bat [PERSON_NAME]"
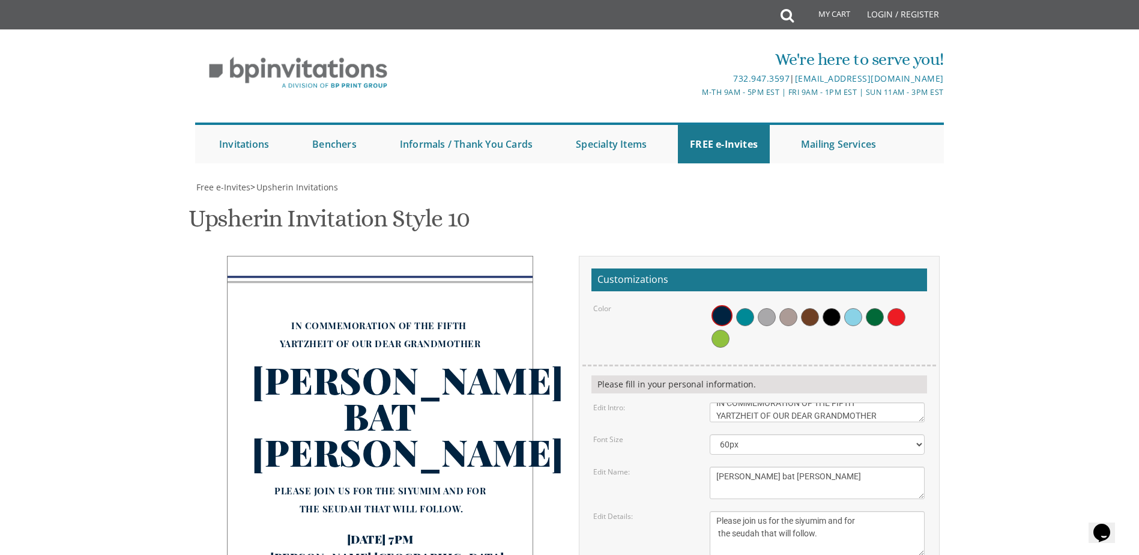
click at [748, 434] on select "30px 40px 50px 60px 70px" at bounding box center [817, 444] width 215 height 20
click at [710, 434] on select "30px 40px 50px 60px 70px" at bounding box center [817, 444] width 215 height 20
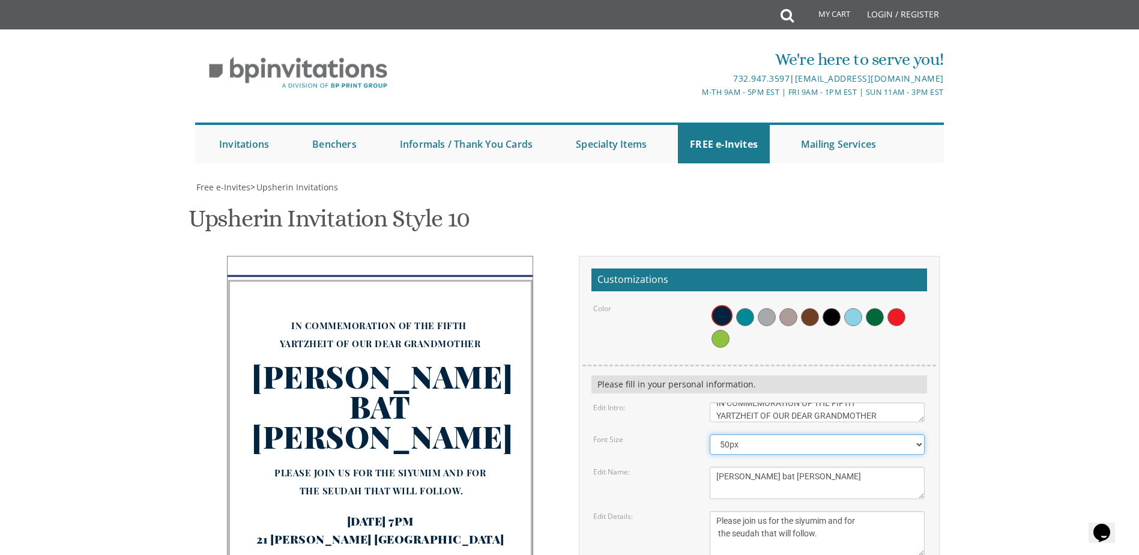
click at [731, 434] on select "30px 40px 50px 60px 70px" at bounding box center [817, 444] width 215 height 20
click at [710, 434] on select "30px 40px 50px 60px 70px" at bounding box center [817, 444] width 215 height 20
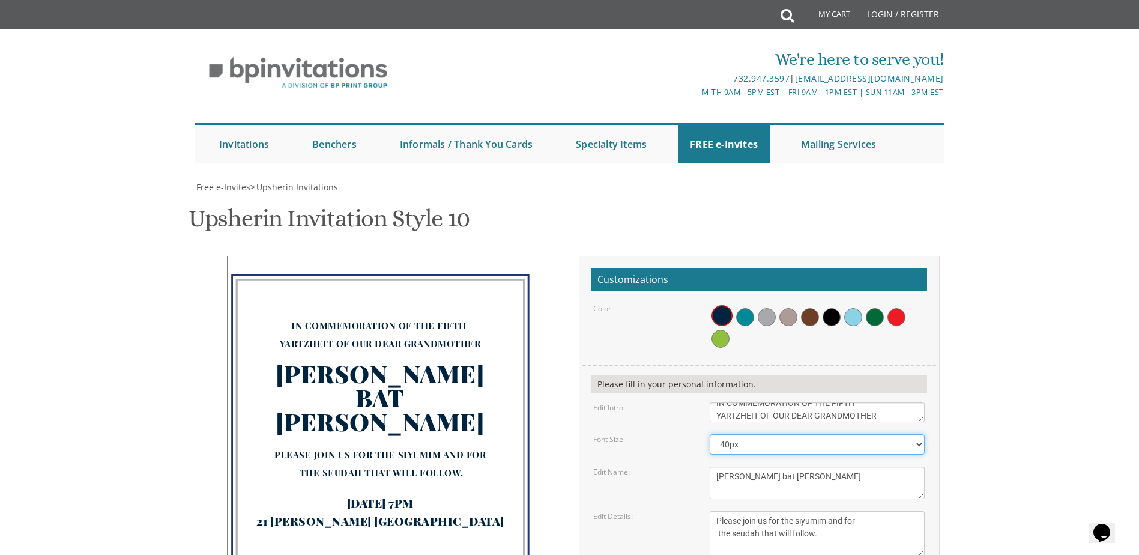
drag, startPoint x: 735, startPoint y: 315, endPoint x: 736, endPoint y: 324, distance: 9.6
click at [735, 434] on select "30px 40px 50px 60px 70px" at bounding box center [817, 444] width 215 height 20
select select "30px"
click at [710, 434] on select "30px 40px 50px 60px 70px" at bounding box center [817, 444] width 215 height 20
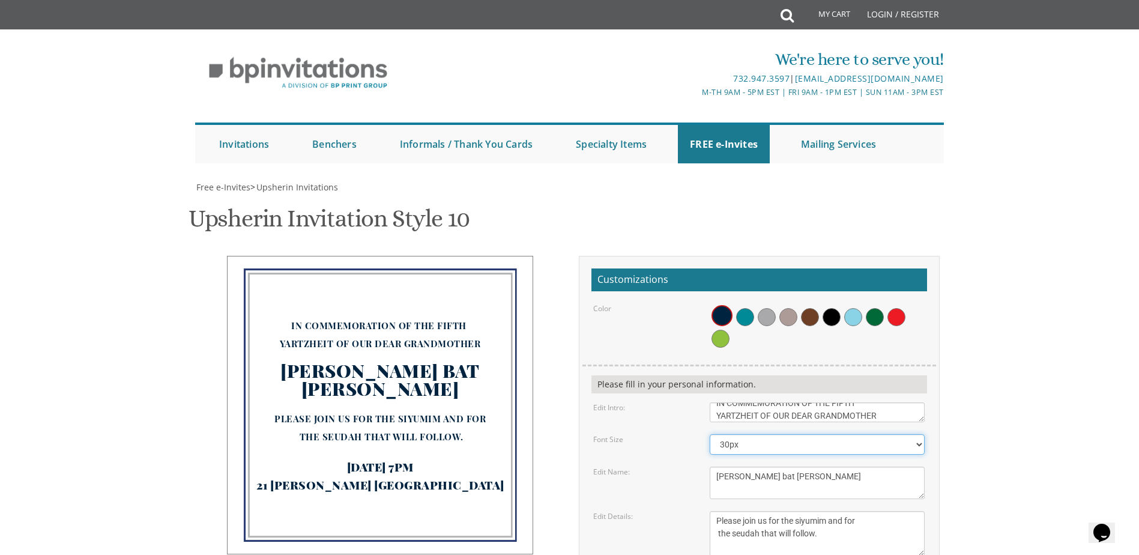
click at [737, 434] on select "30px 40px 50px 60px 70px" at bounding box center [817, 444] width 215 height 20
click at [710, 434] on select "30px 40px 50px 60px 70px" at bounding box center [817, 444] width 215 height 20
click at [774, 467] on textarea "[PERSON_NAME]'s Upsherin" at bounding box center [817, 483] width 215 height 32
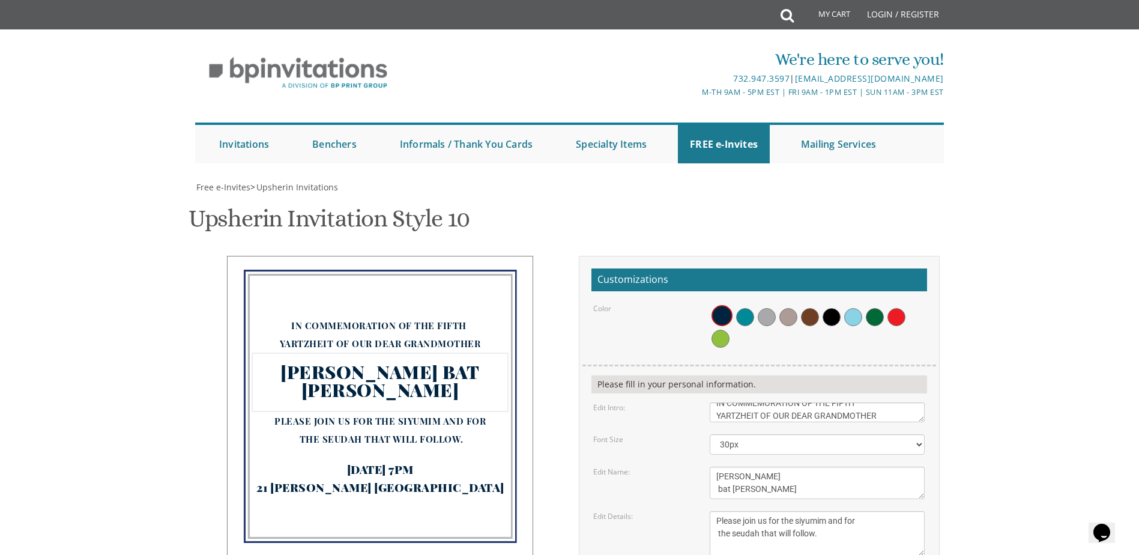
click at [808, 511] on textarea "[DATE] 11:00 Am • Circa [STREET_ADDRESS] • [GEOGRAPHIC_DATA], [GEOGRAPHIC_DATA]" at bounding box center [817, 533] width 215 height 45
click at [732, 467] on textarea "[PERSON_NAME]'s Upsherin" at bounding box center [817, 483] width 215 height 32
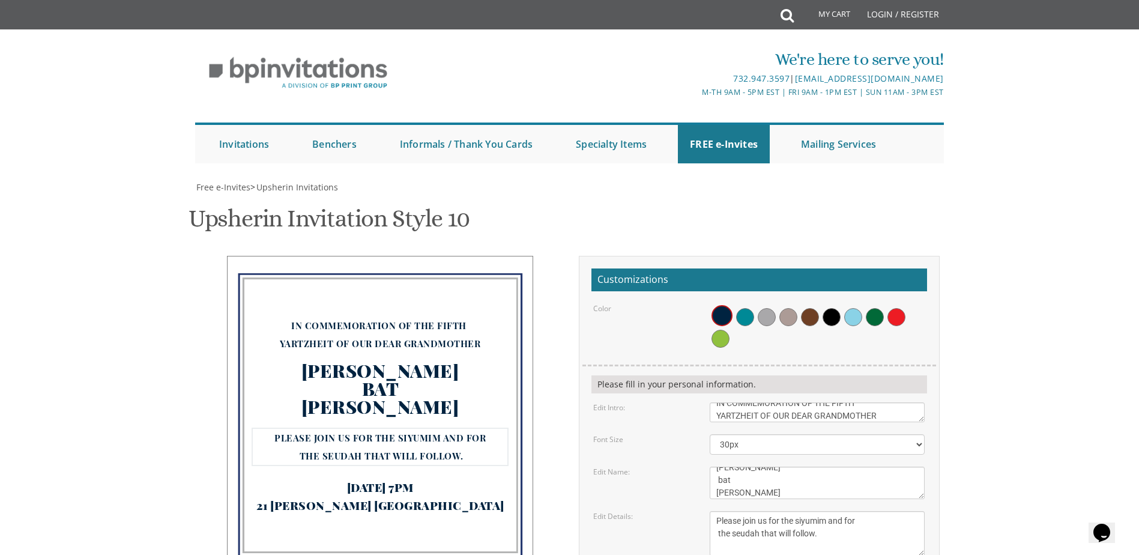
click at [750, 511] on textarea "[DATE] 11:00 Am • Circa [STREET_ADDRESS] • [GEOGRAPHIC_DATA], [GEOGRAPHIC_DATA]" at bounding box center [817, 533] width 215 height 45
drag, startPoint x: 716, startPoint y: 341, endPoint x: 898, endPoint y: 362, distance: 183.1
click at [898, 362] on form "Customizations Color Please fill in your personal information. Edit Intro: Plea…" at bounding box center [760, 481] width 336 height 426
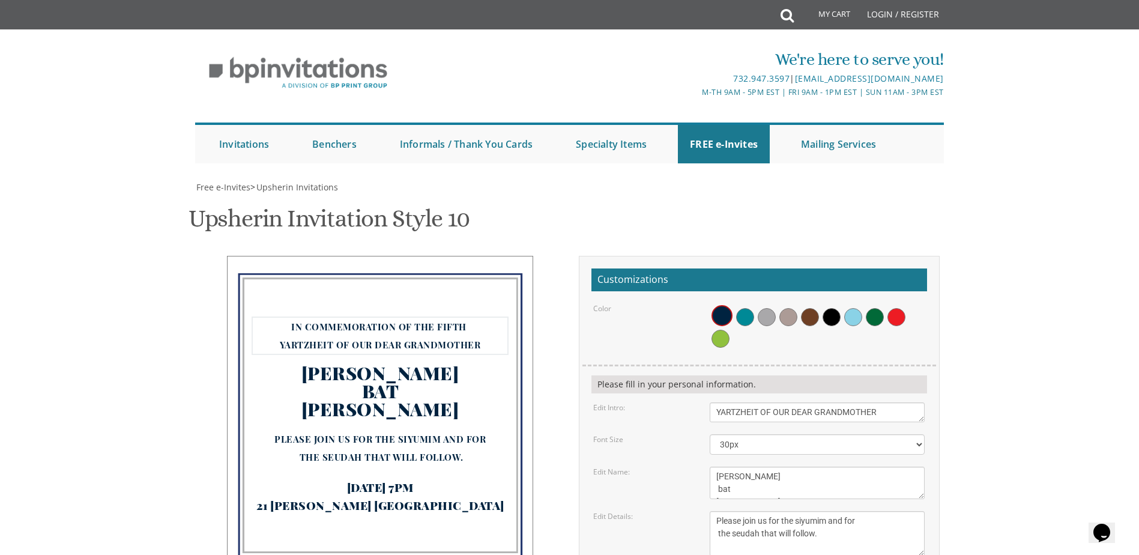
click at [719, 467] on textarea "[PERSON_NAME]'s Upsherin" at bounding box center [817, 483] width 215 height 32
click at [716, 467] on textarea "[PERSON_NAME]'s Upsherin" at bounding box center [817, 483] width 215 height 32
paste textarea "IN COMMEMORATION OF THE FIFTH YARTZHEIT OF OUR DEAR GRANDMOTHER"
type textarea "IN COMMEMORATION OF THE FIFTH YARTZHEIT OF OUR DEAR GRANDMOTHER [PERSON_NAME] b…"
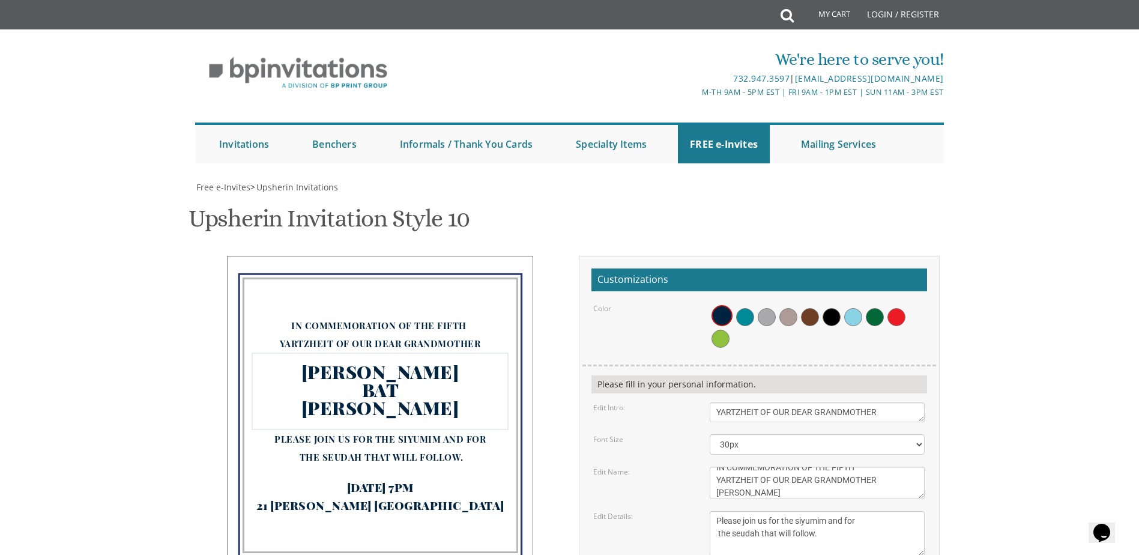
click at [822, 511] on textarea "[DATE] 11:00 Am • Circa [STREET_ADDRESS] • [GEOGRAPHIC_DATA], [GEOGRAPHIC_DATA]" at bounding box center [817, 533] width 215 height 45
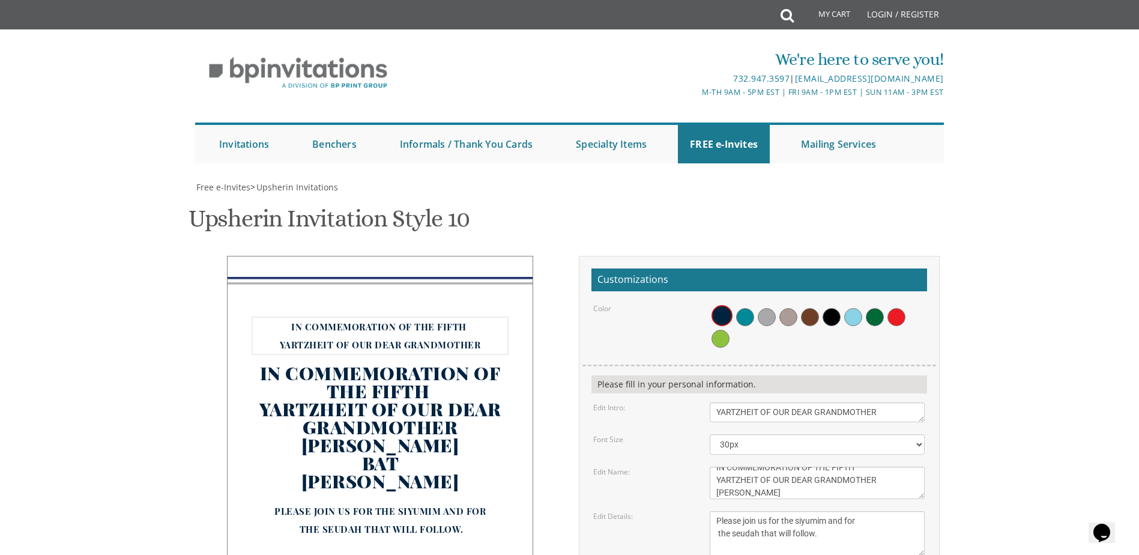
drag, startPoint x: 887, startPoint y: 346, endPoint x: 702, endPoint y: 377, distance: 188.1
click at [702, 377] on form "Customizations Color Please fill in your personal information. Edit Intro: Plea…" at bounding box center [760, 481] width 336 height 426
type textarea "I"
click at [682, 359] on form "Customizations Color Please fill in your personal information. Edit Intro: Plea…" at bounding box center [760, 481] width 336 height 426
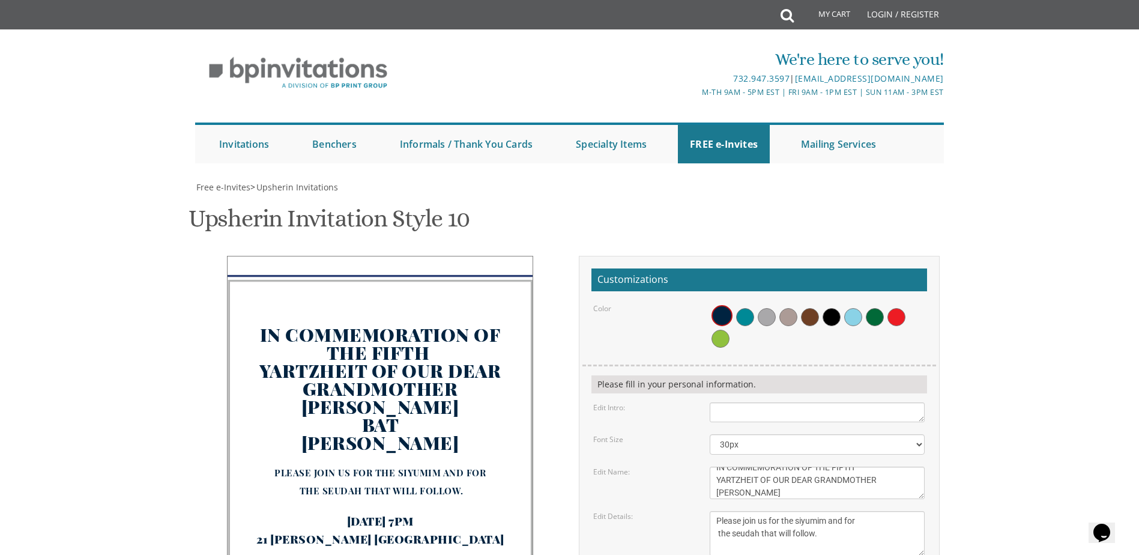
click at [766, 467] on textarea "[PERSON_NAME]'s Upsherin" at bounding box center [817, 483] width 215 height 32
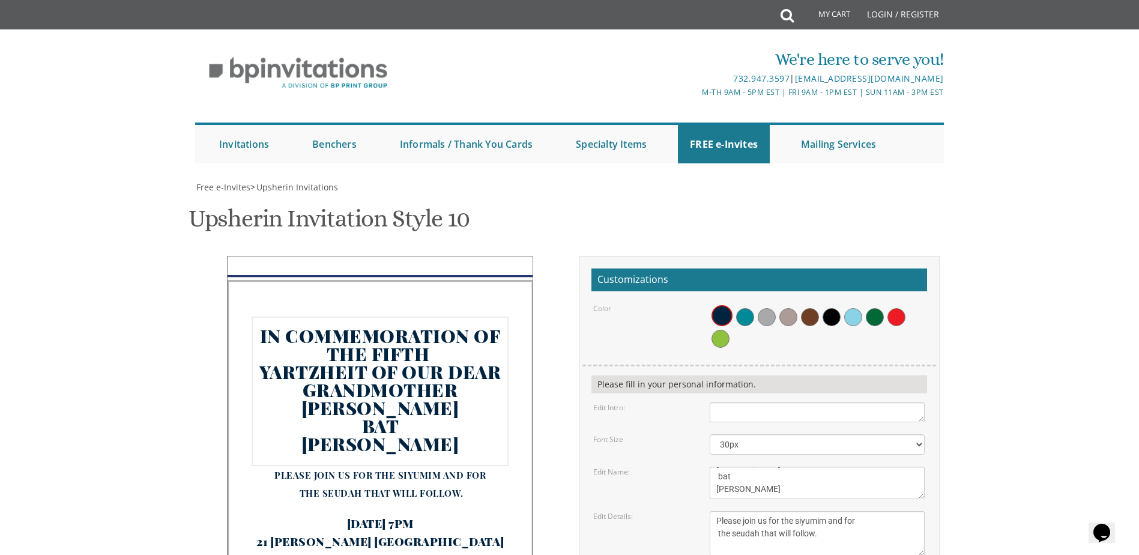
click at [715, 467] on textarea "[PERSON_NAME]'s Upsherin" at bounding box center [817, 483] width 215 height 32
click at [768, 511] on textarea "[DATE] 11:00 Am • Circa [STREET_ADDRESS] • [GEOGRAPHIC_DATA], [GEOGRAPHIC_DATA]" at bounding box center [817, 533] width 215 height 45
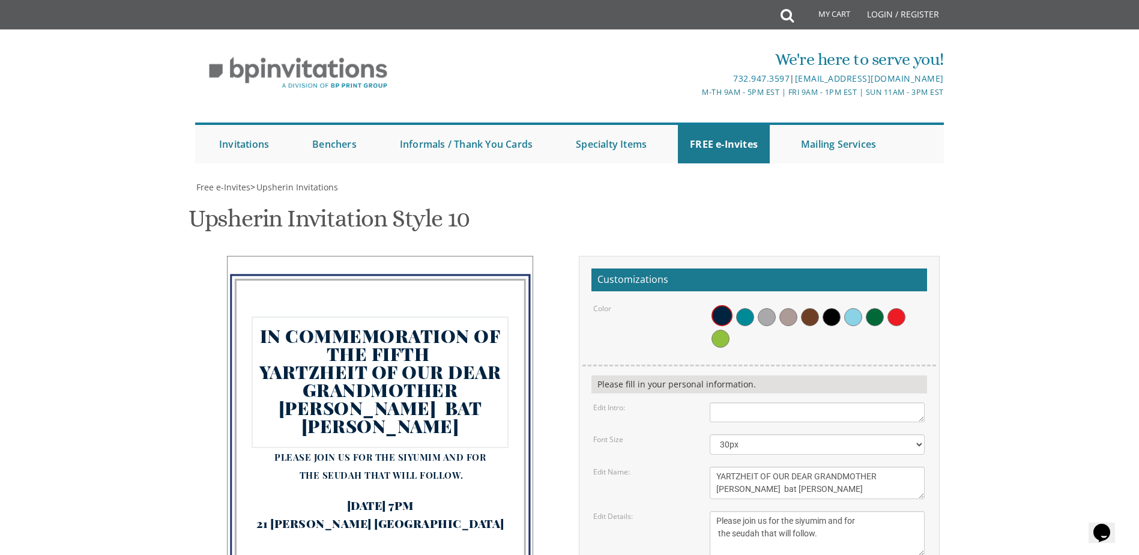
drag, startPoint x: 753, startPoint y: 422, endPoint x: 870, endPoint y: 420, distance: 116.6
click at [870, 467] on textarea "[PERSON_NAME]'s Upsherin" at bounding box center [817, 483] width 215 height 32
type textarea "IN COMMEMORATION OF THE FIFTH YARTZHEIT OF OUR DEAR GRANDMOTHER"
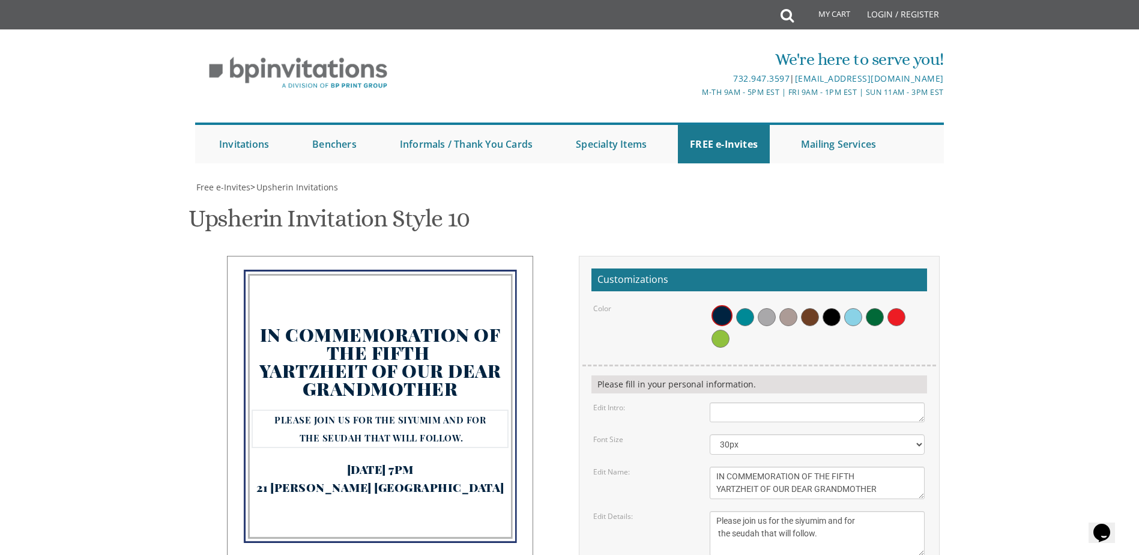
click at [751, 511] on textarea "[DATE] 11:00 Am • Circa [STREET_ADDRESS] • [GEOGRAPHIC_DATA], [GEOGRAPHIC_DATA]" at bounding box center [817, 533] width 215 height 45
click at [714, 511] on textarea "[DATE] 11:00 Am • Circa [STREET_ADDRESS] • [GEOGRAPHIC_DATA], [GEOGRAPHIC_DATA]" at bounding box center [817, 533] width 215 height 45
click at [720, 511] on textarea "[DATE] 11:00 Am • Circa [STREET_ADDRESS] • [GEOGRAPHIC_DATA], [GEOGRAPHIC_DATA]" at bounding box center [817, 533] width 215 height 45
paste textarea "[PERSON_NAME] bat [PERSON_NAME]"
type textarea "[PERSON_NAME] bat [PERSON_NAME] Please join us for the siyumim and for the seud…"
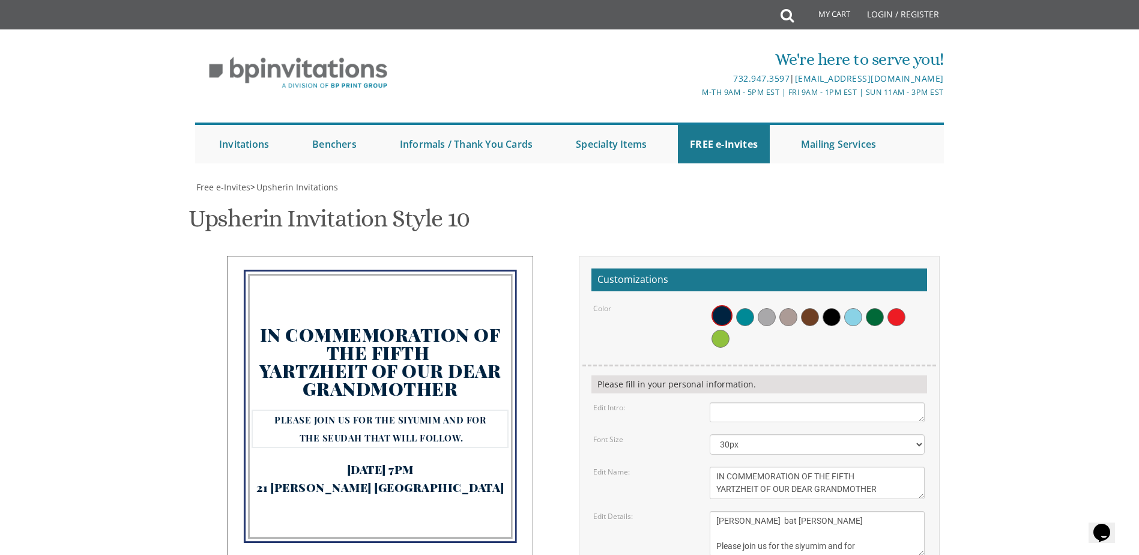
click at [785, 499] on form "Customizations Color Please fill in your personal information. Edit Intro: Plea…" at bounding box center [760, 481] width 336 height 426
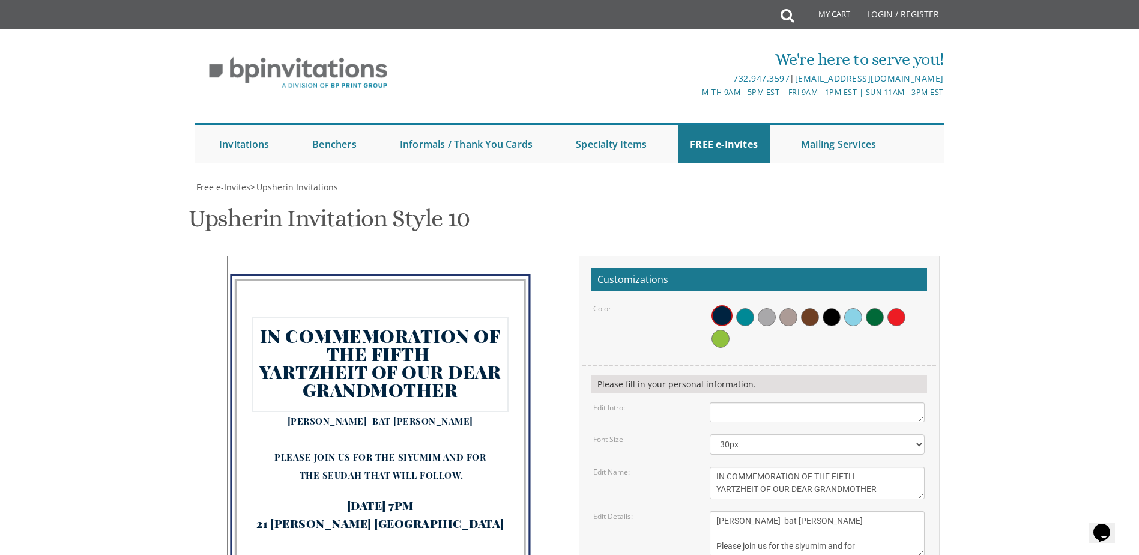
click at [799, 467] on textarea "[PERSON_NAME]'s Upsherin" at bounding box center [817, 483] width 215 height 32
click at [717, 467] on textarea "[PERSON_NAME]'s Upsherin" at bounding box center [817, 483] width 215 height 32
click at [830, 467] on textarea "[PERSON_NAME]'s Upsherin" at bounding box center [817, 483] width 215 height 32
click at [787, 511] on textarea "[DATE] 11:00 Am • Circa [STREET_ADDRESS] • [GEOGRAPHIC_DATA], [GEOGRAPHIC_DATA]" at bounding box center [817, 533] width 215 height 45
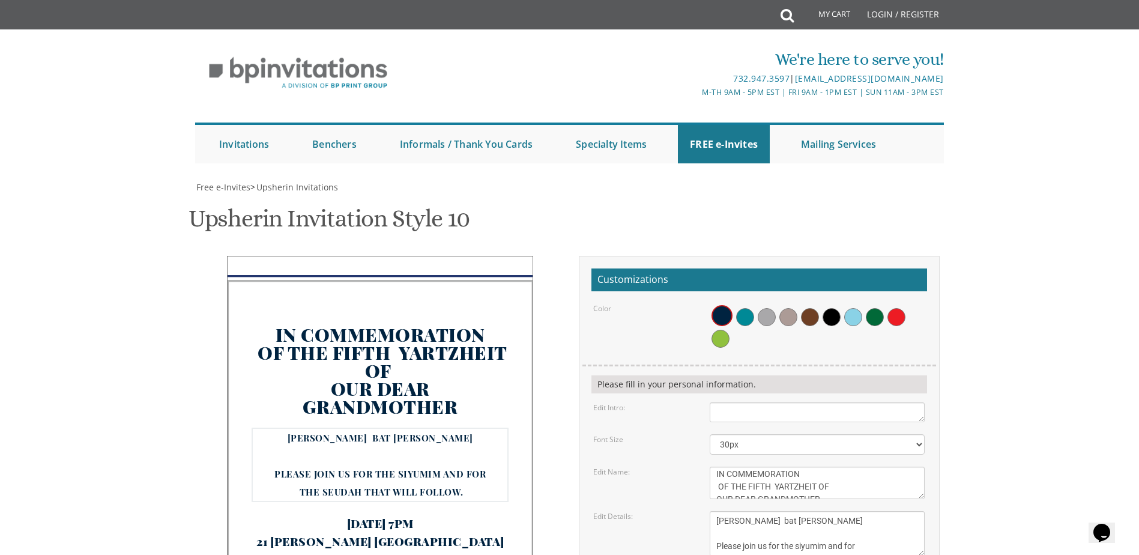
scroll to position [0, 0]
click at [728, 467] on textarea "[PERSON_NAME]'s Upsherin" at bounding box center [817, 483] width 215 height 32
type textarea "IN COMMEMORATION OF THE FIFTH YARTZHEIT OF OUR DEAR GRANDMOTHER"
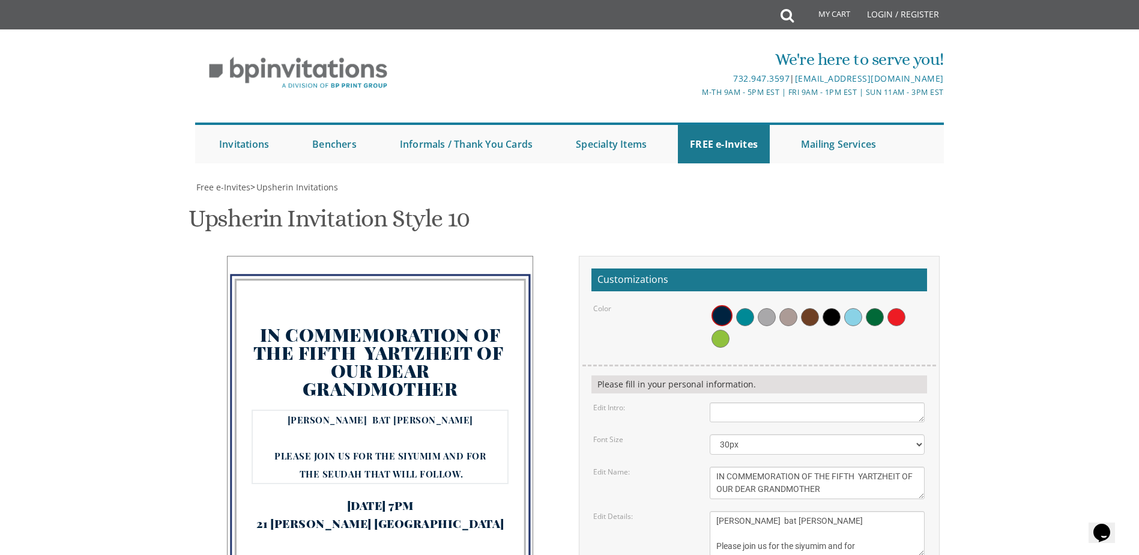
click at [745, 511] on textarea "[DATE] 11:00 Am • Circa [STREET_ADDRESS] • [GEOGRAPHIC_DATA], [GEOGRAPHIC_DATA]" at bounding box center [817, 533] width 215 height 45
drag, startPoint x: 813, startPoint y: 359, endPoint x: 699, endPoint y: 340, distance: 116.2
click at [699, 467] on div "Edit Name: Avi's Upsherin" at bounding box center [759, 483] width 350 height 32
click at [723, 402] on textarea "Please join us at" at bounding box center [817, 412] width 215 height 20
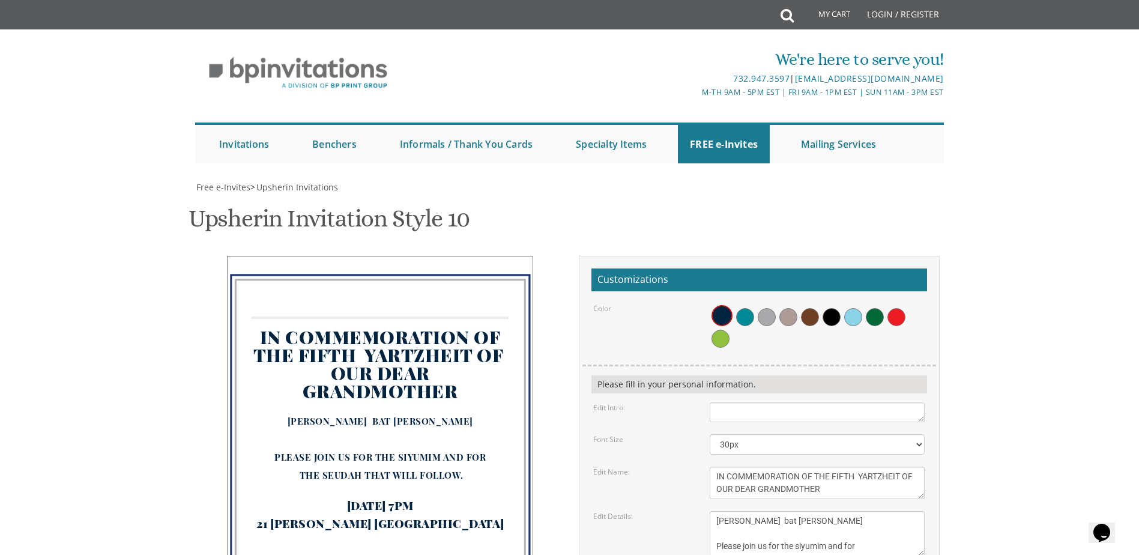
paste textarea "IN COMMEMORATION OF THE FIFTH YARTZHEIT OF OUR DEAR GRANDMOTHER"
type textarea "IN COMMEMORATION OF THE FIFTH YARTZHEIT OF OUR DEAR GRANDMOTHER"
click at [793, 467] on textarea "[PERSON_NAME]'s Upsherin" at bounding box center [817, 483] width 215 height 32
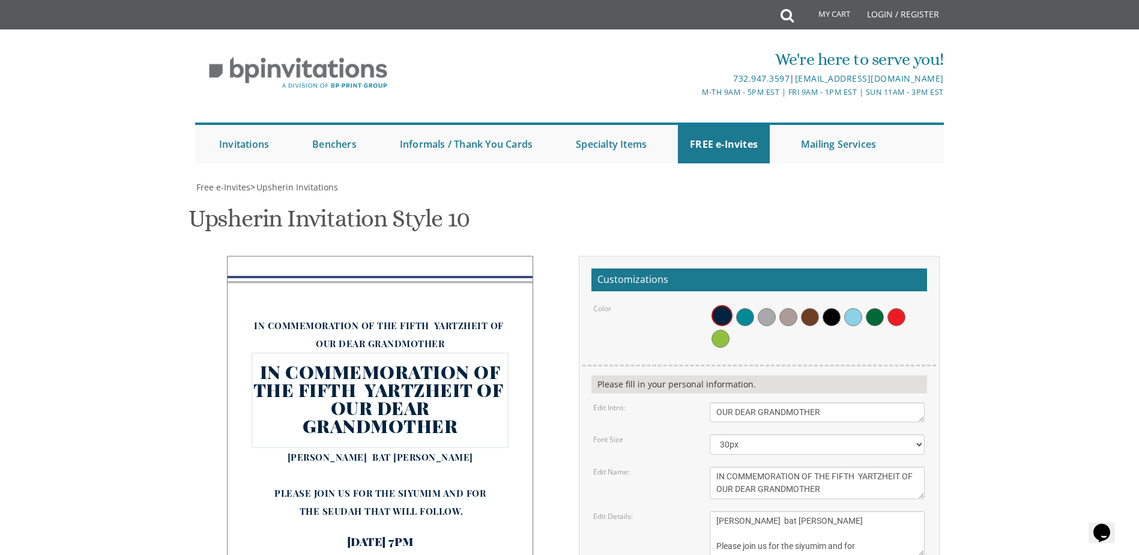
drag, startPoint x: 821, startPoint y: 245, endPoint x: 705, endPoint y: 228, distance: 116.6
click at [705, 467] on div "[PERSON_NAME]'s Upsherin" at bounding box center [817, 483] width 233 height 32
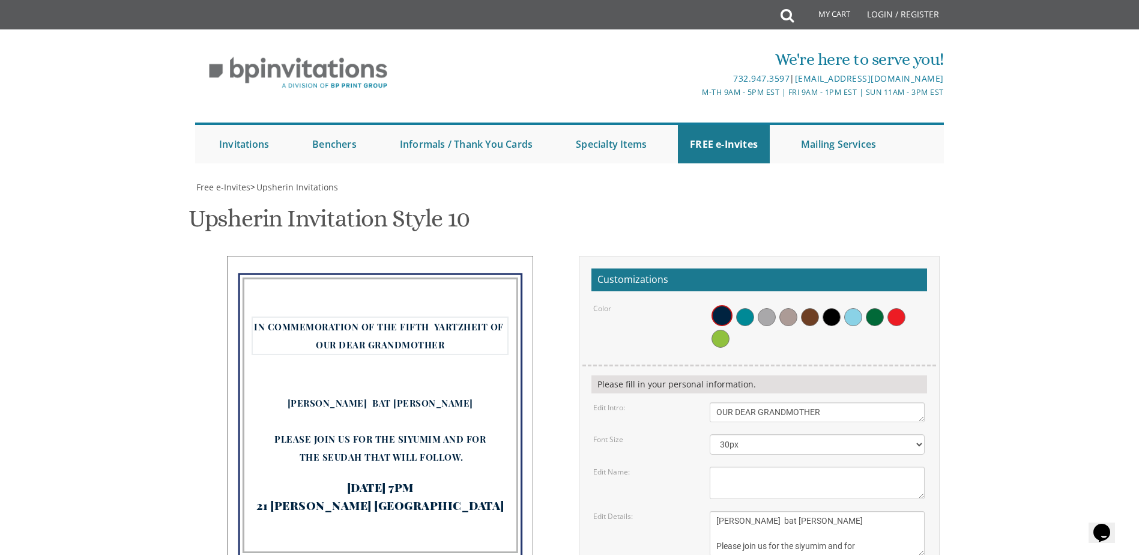
click at [715, 402] on textarea "Please join us at" at bounding box center [817, 412] width 215 height 20
type textarea "IN COMMEMORATION OF THE FIFTH YARTZHEIT OF OUR DEAR GRANDMOTHER"
click at [780, 434] on select "30px 40px 50px 60px 70px" at bounding box center [817, 444] width 215 height 20
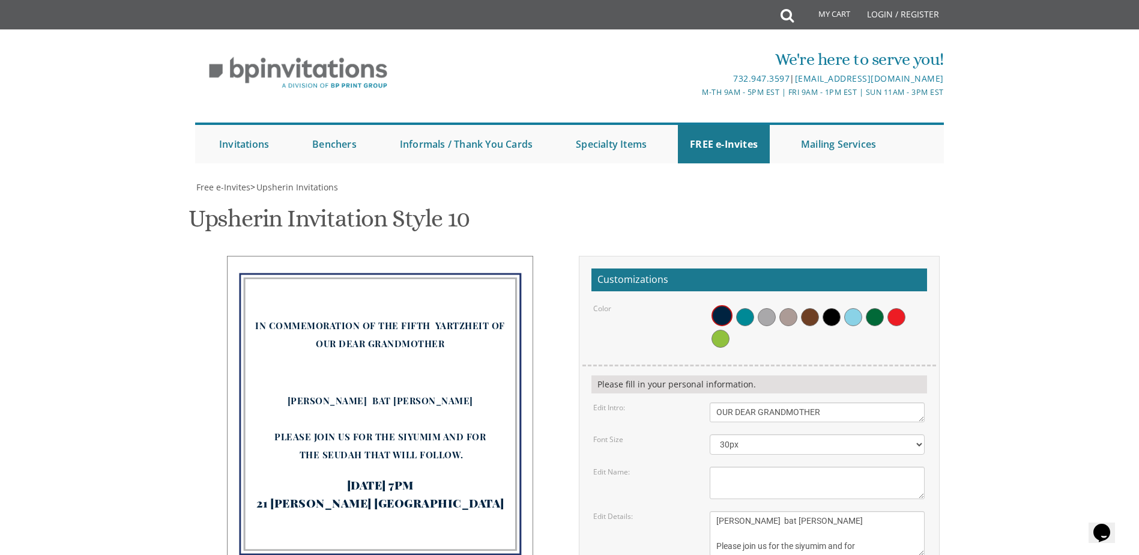
click at [687, 396] on form "Customizations Color Please fill in your personal information. Edit Intro: Plea…" at bounding box center [760, 481] width 336 height 426
click at [750, 467] on textarea "[PERSON_NAME]'s Upsherin" at bounding box center [817, 483] width 215 height 32
click at [803, 467] on textarea "[PERSON_NAME]'s Upsherin" at bounding box center [817, 483] width 215 height 32
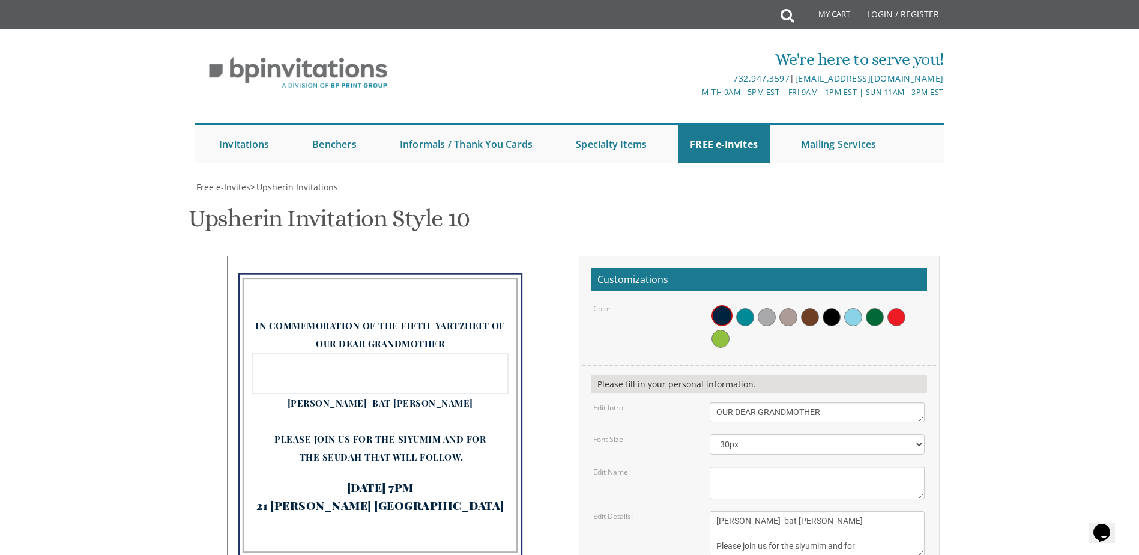
paste textarea "ג'רג'ט טייטה"
type textarea "ג'רג'ט טייטה"
click at [678, 433] on form "Customizations Color Please fill in your personal information. Edit Intro: Plea…" at bounding box center [760, 481] width 336 height 426
drag, startPoint x: 781, startPoint y: 410, endPoint x: 693, endPoint y: 410, distance: 88.3
click at [693, 467] on div "Edit Name: Avi's Upsherin" at bounding box center [759, 483] width 350 height 32
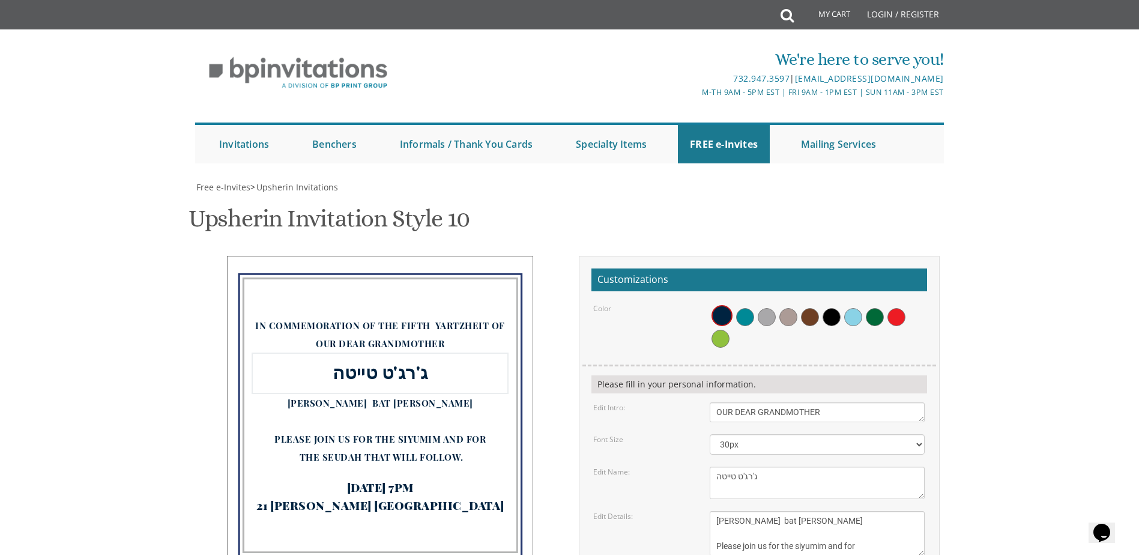
paste textarea
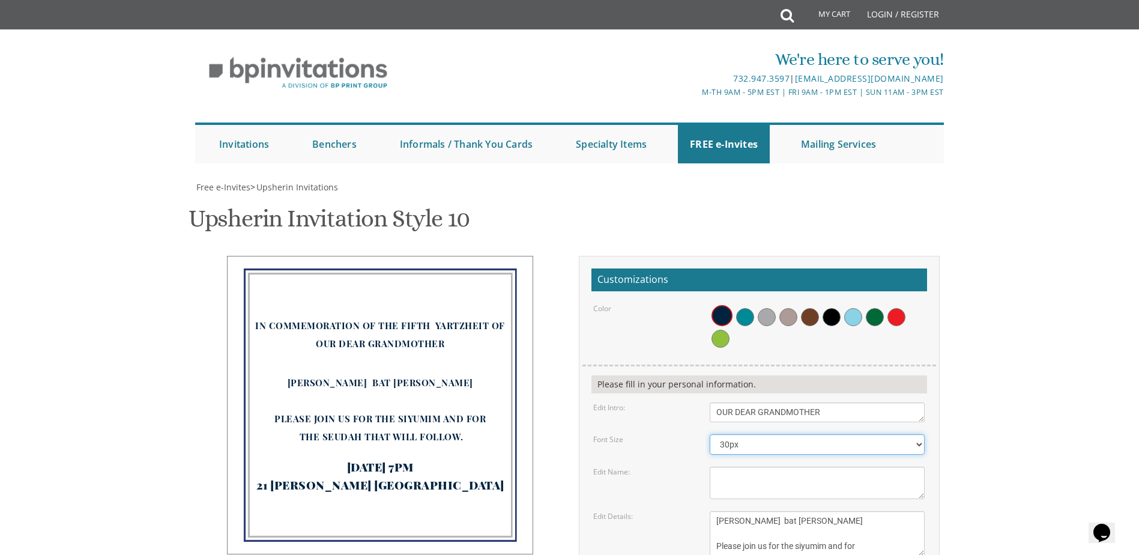
click at [726, 441] on select "30px 40px 50px 60px 70px" at bounding box center [817, 444] width 215 height 20
click at [688, 469] on div "Edit Name:" at bounding box center [642, 472] width 117 height 10
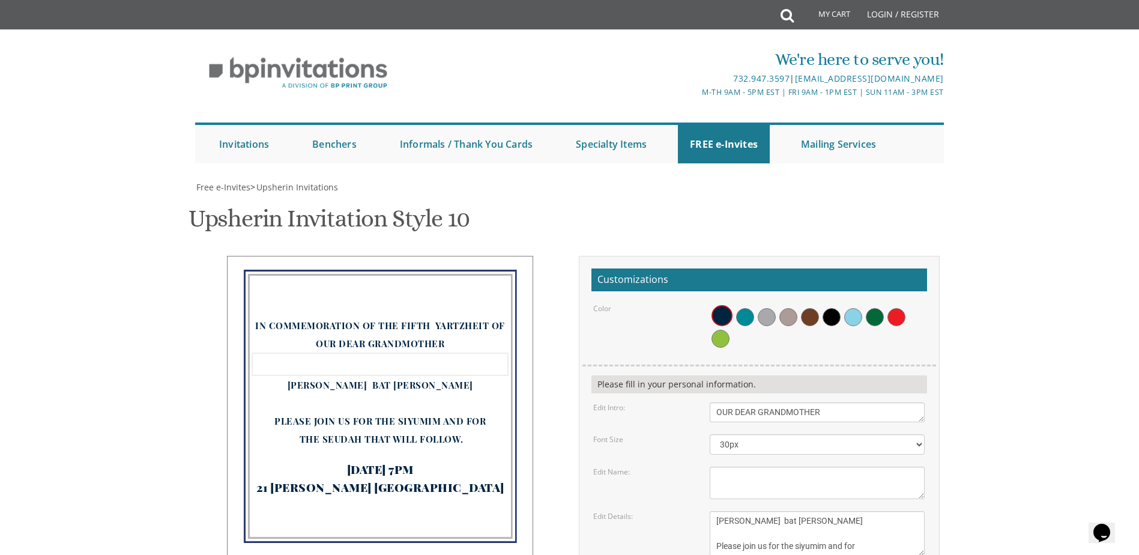
click at [762, 467] on textarea "[PERSON_NAME]'s Upsherin" at bounding box center [817, 483] width 215 height 32
paste textarea "[PERSON_NAME] ז"ל"
type textarea "[PERSON_NAME] ז"ל"
click at [668, 467] on div "Edit Name: Avi's Upsherin" at bounding box center [759, 483] width 350 height 32
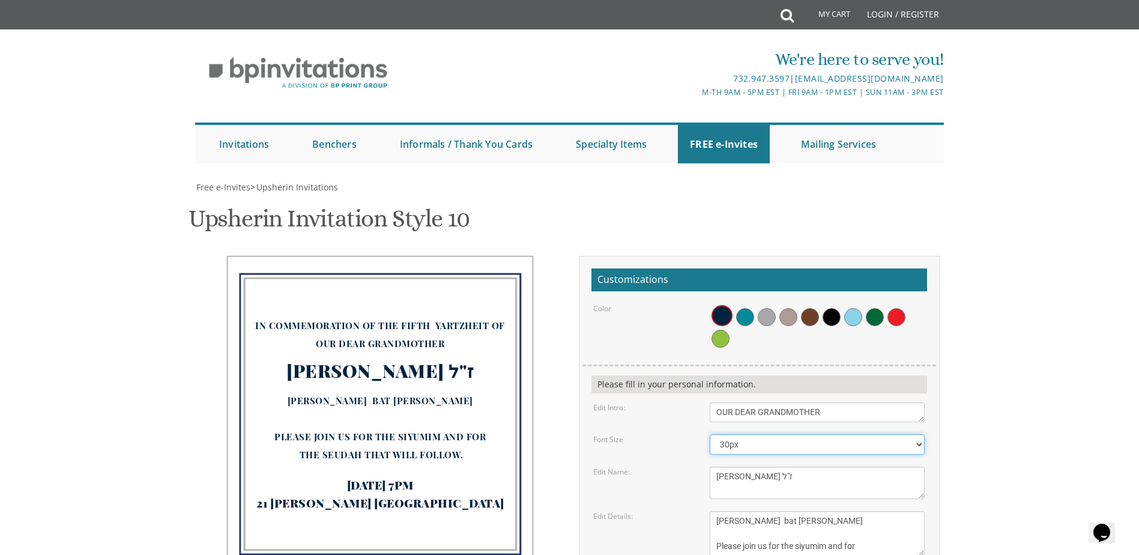
click at [766, 434] on select "30px 40px 50px 60px 70px" at bounding box center [817, 444] width 215 height 20
select select "40px"
click at [710, 434] on select "30px 40px 50px 60px 70px" at bounding box center [817, 444] width 215 height 20
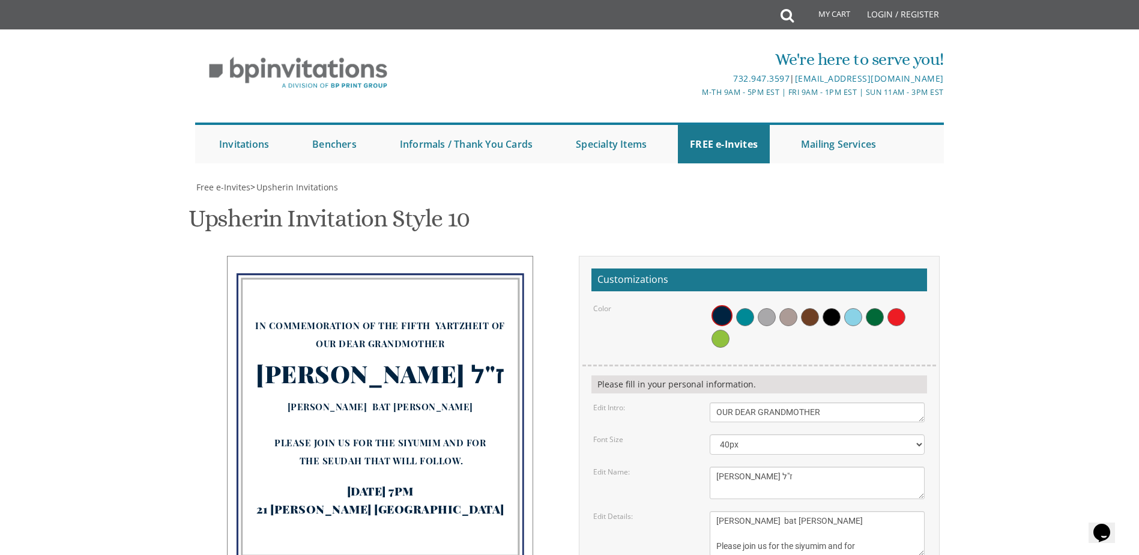
click at [706, 467] on div "[PERSON_NAME]'s Upsherin" at bounding box center [817, 483] width 233 height 32
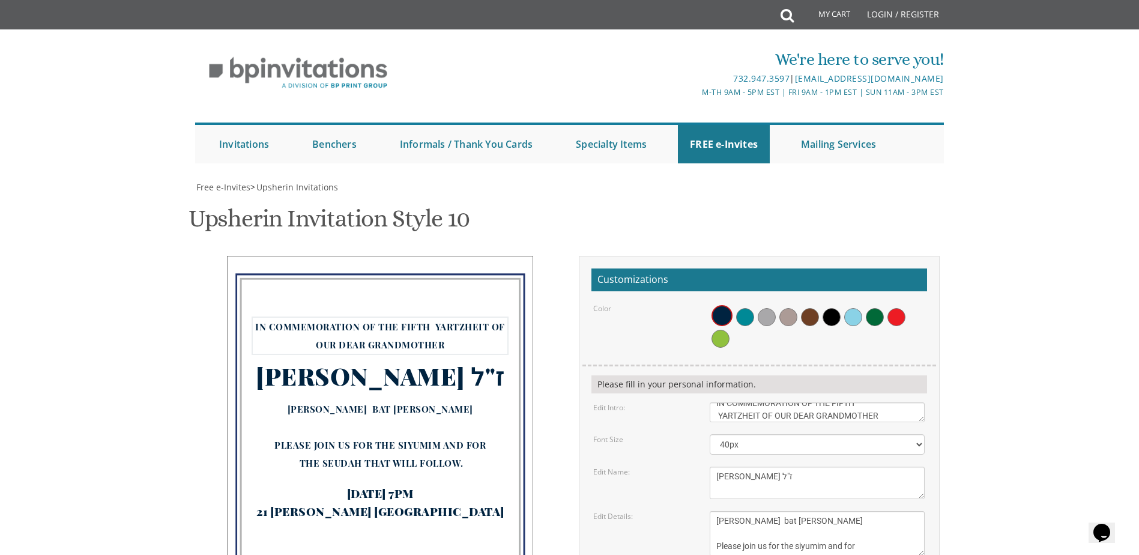
scroll to position [0, 0]
type textarea "IN COMMEMORATION OF THE FIFTH YARTZHEIT OF OUR DEAR GRANDMOTHER"
click at [806, 444] on select "30px 40px 50px 60px 70px" at bounding box center [817, 444] width 215 height 20
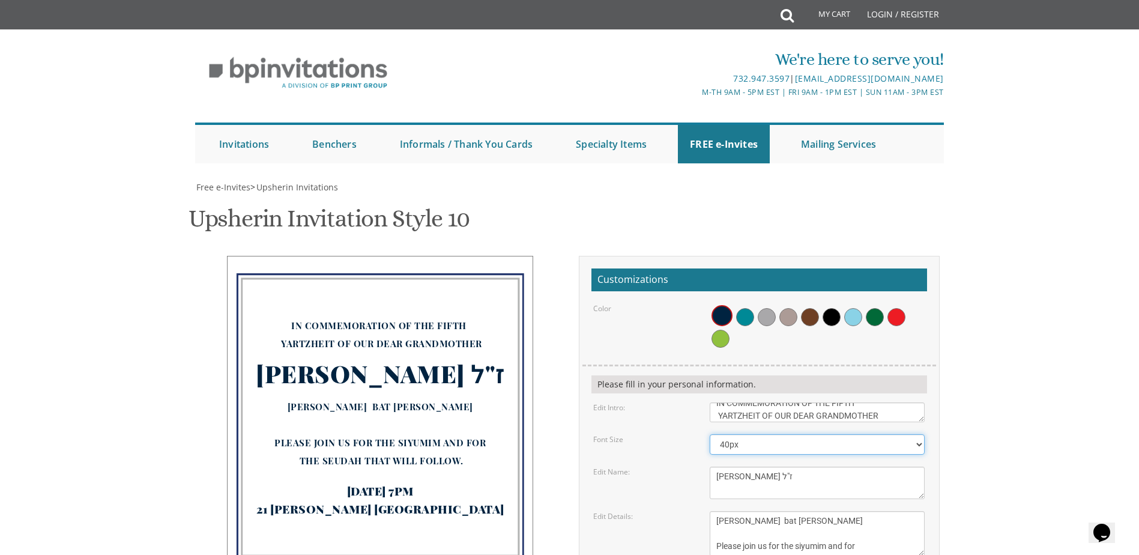
scroll to position [120, 0]
click at [714, 467] on textarea "[PERSON_NAME]'s Upsherin" at bounding box center [817, 483] width 215 height 32
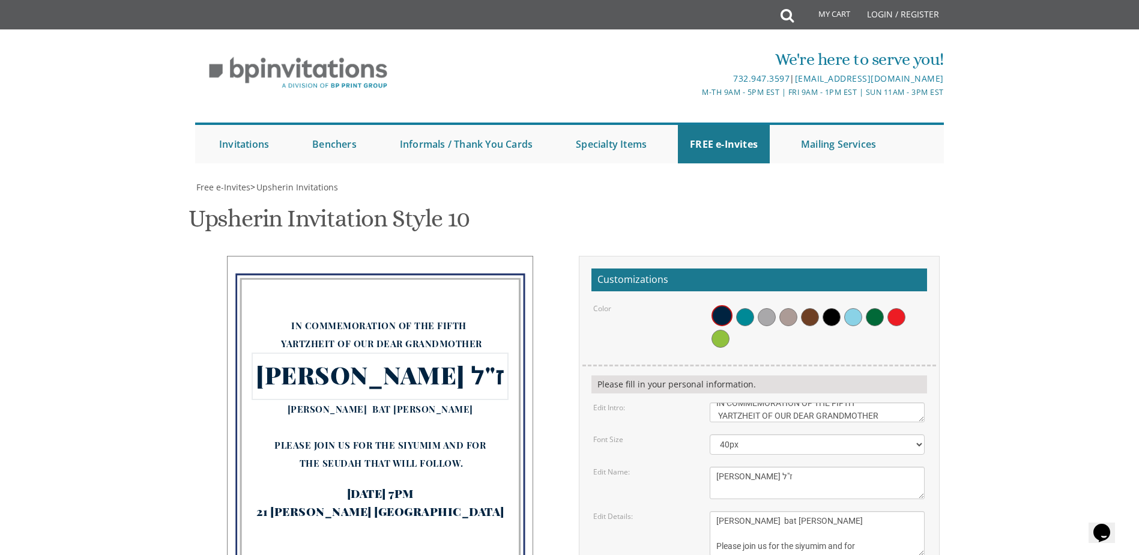
click at [730, 511] on textarea "[DATE] 11:00 Am • Circa [STREET_ADDRESS] • [GEOGRAPHIC_DATA], [GEOGRAPHIC_DATA]" at bounding box center [817, 533] width 215 height 45
drag, startPoint x: 715, startPoint y: 351, endPoint x: 827, endPoint y: 369, distance: 113.2
click at [827, 511] on textarea "[DATE] 11:00 Am • Circa [STREET_ADDRESS] • [GEOGRAPHIC_DATA], [GEOGRAPHIC_DATA]" at bounding box center [817, 533] width 215 height 45
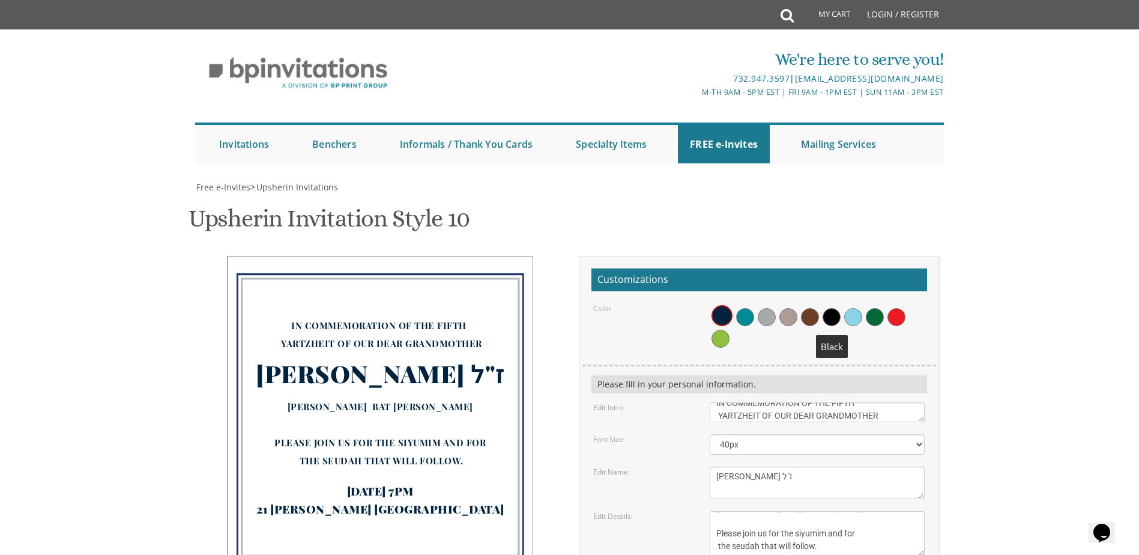
click at [834, 308] on span at bounding box center [832, 317] width 18 height 18
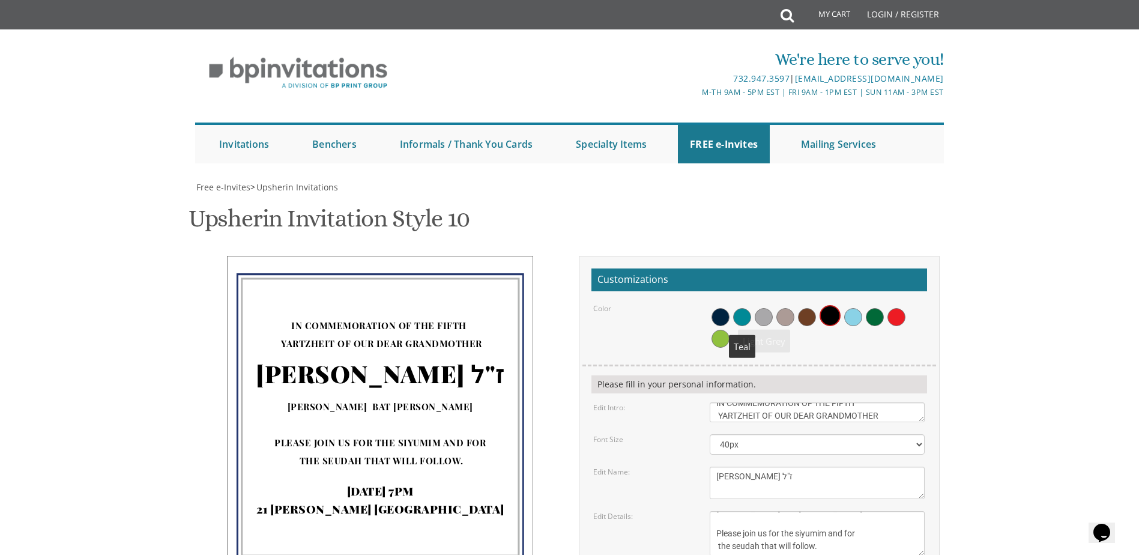
click at [746, 308] on span at bounding box center [742, 317] width 18 height 18
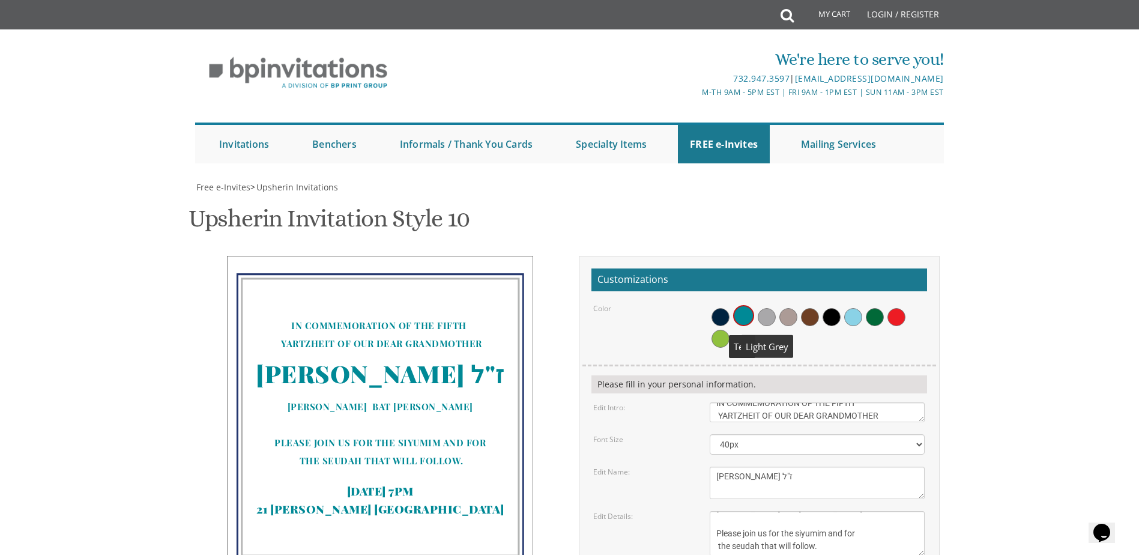
click at [766, 308] on span at bounding box center [767, 317] width 18 height 18
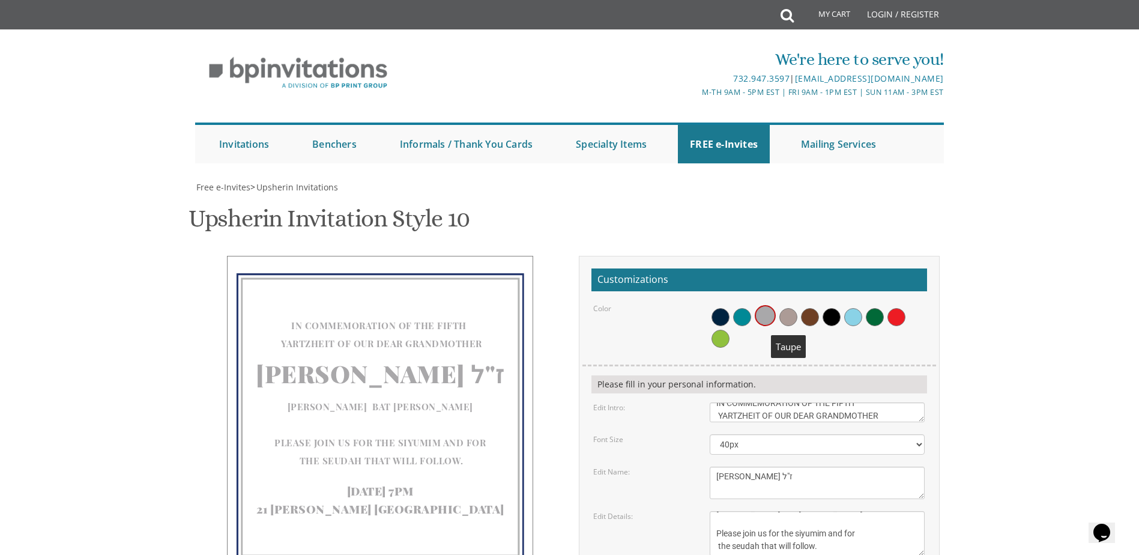
click at [792, 308] on span at bounding box center [789, 317] width 18 height 18
click at [855, 308] on span at bounding box center [854, 317] width 18 height 18
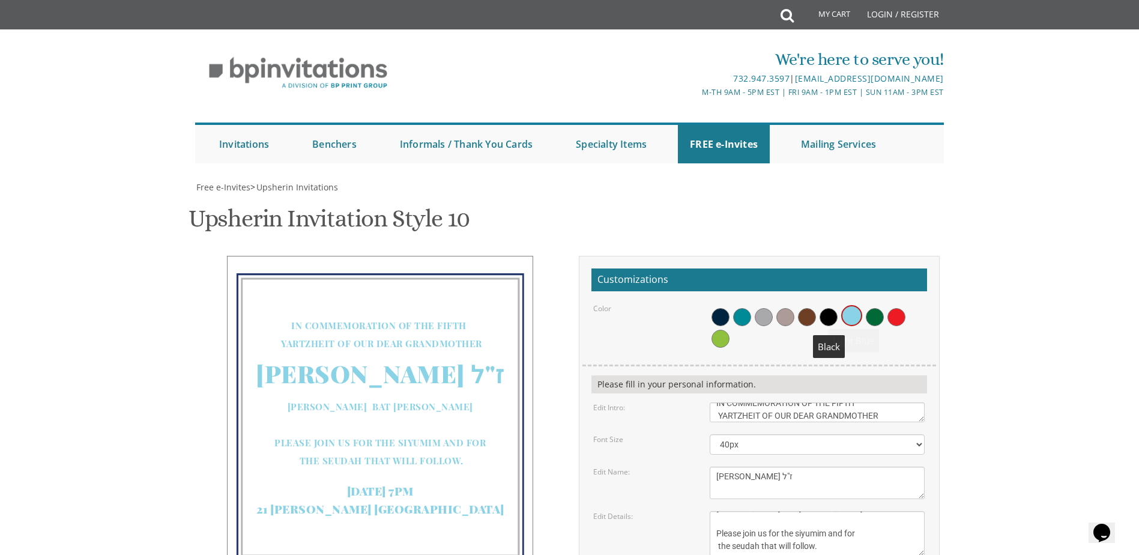
click at [828, 308] on span at bounding box center [829, 317] width 18 height 18
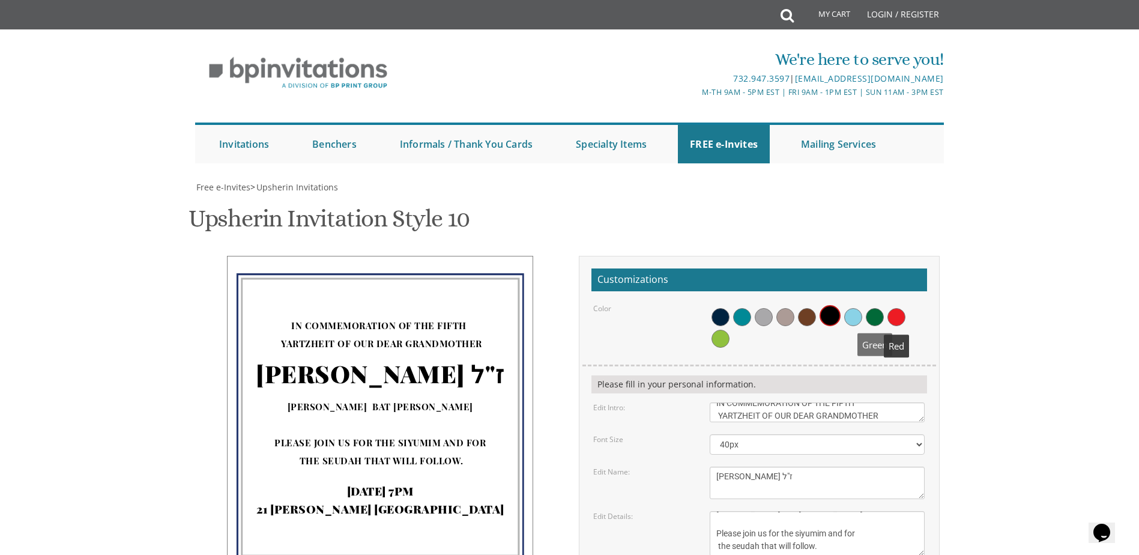
click at [872, 308] on span at bounding box center [875, 317] width 18 height 18
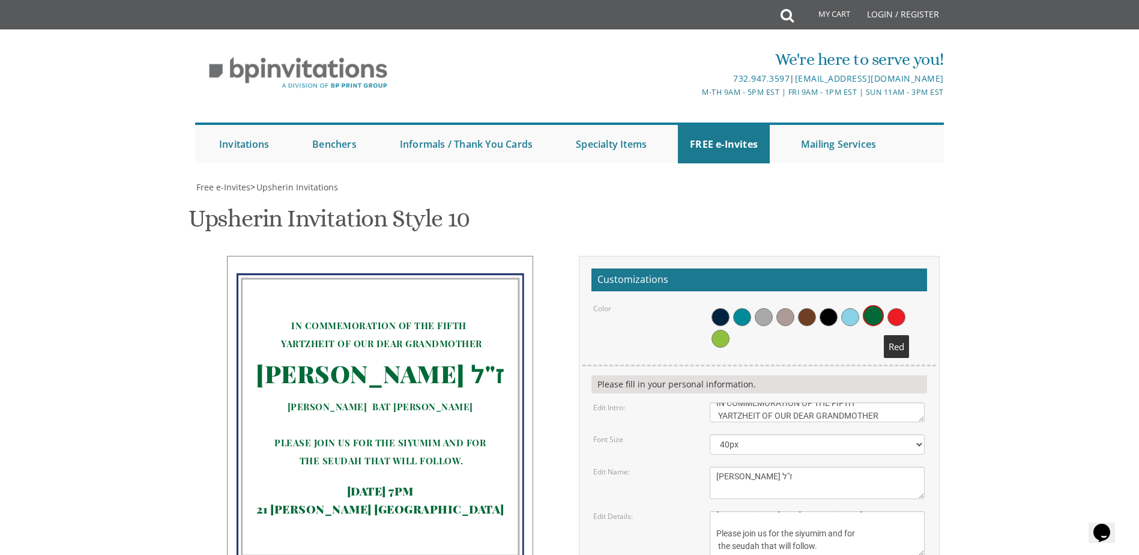
click at [890, 308] on span at bounding box center [897, 317] width 18 height 18
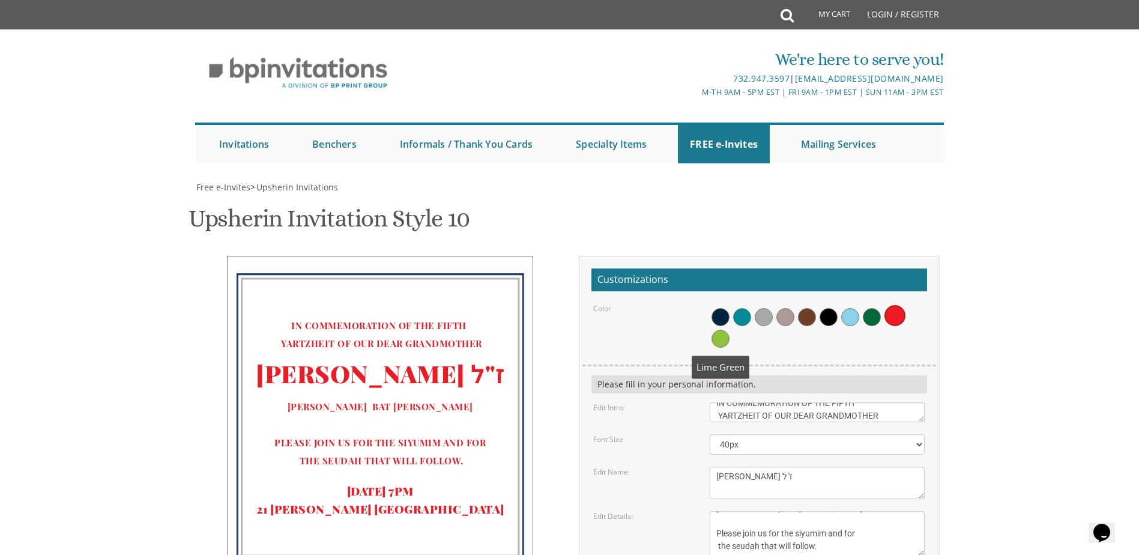
click at [718, 330] on span at bounding box center [721, 339] width 18 height 18
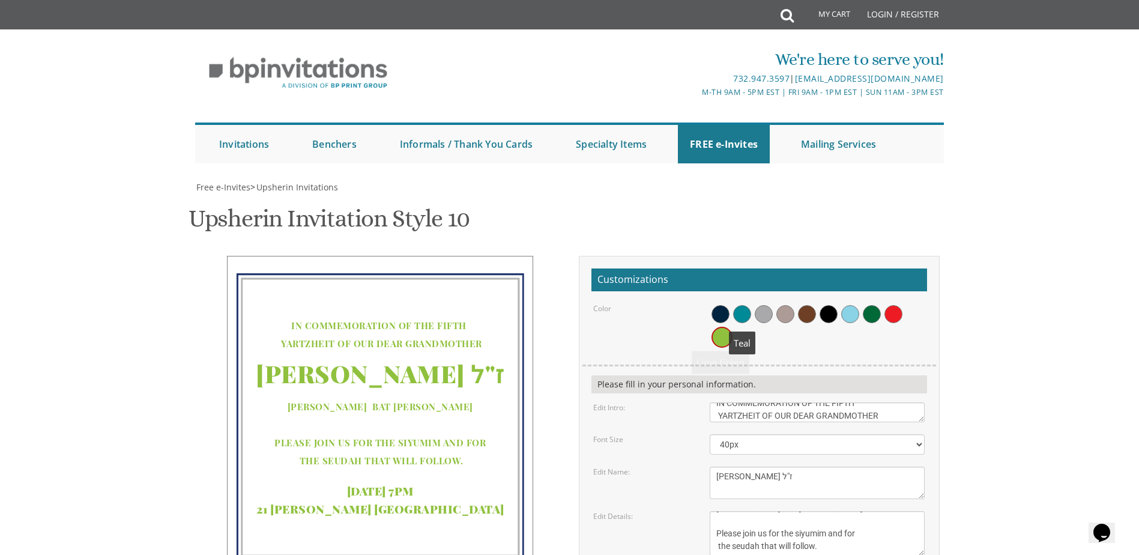
click at [736, 305] on span at bounding box center [742, 314] width 18 height 18
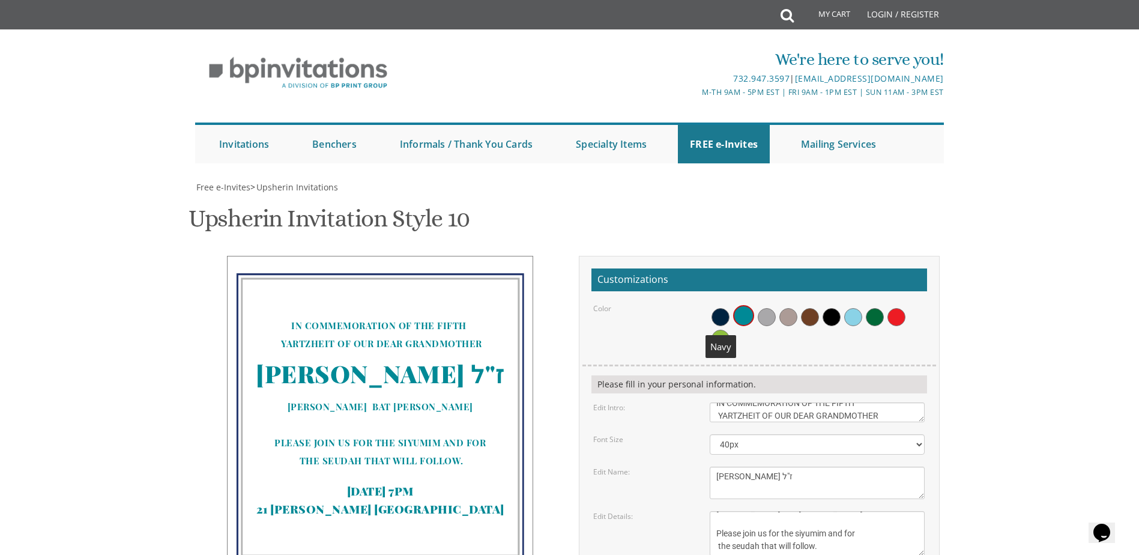
click at [724, 308] on span at bounding box center [721, 317] width 18 height 18
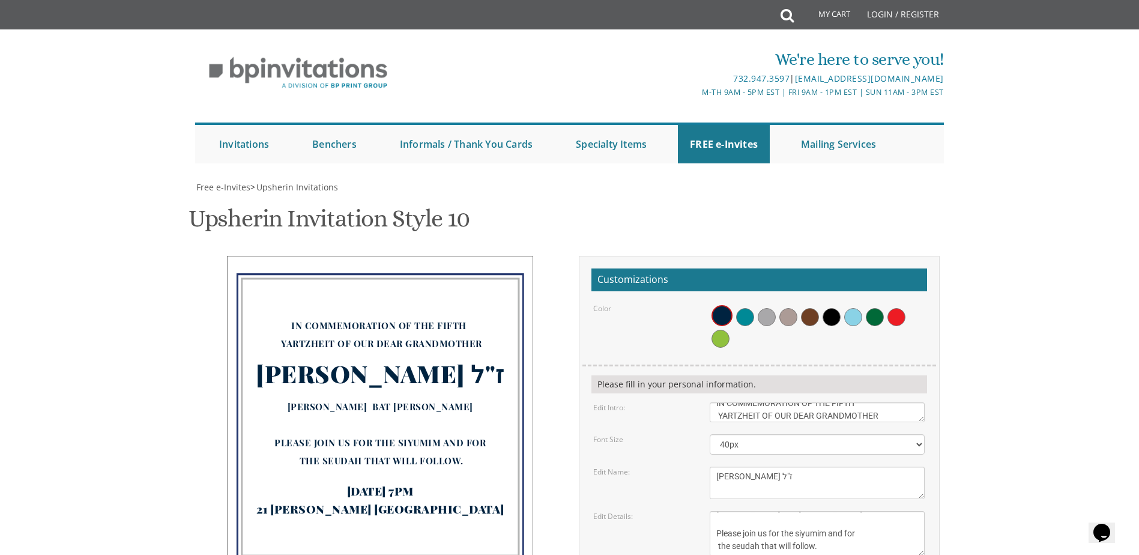
click at [700, 434] on div "Font Size 30px 40px 50px 60px 70px" at bounding box center [759, 444] width 350 height 20
type input "[EMAIL_ADDRESS][DOMAIN_NAME]"
drag, startPoint x: 698, startPoint y: 447, endPoint x: 550, endPoint y: 431, distance: 148.6
click at [550, 431] on div "IN COMMEMORATION OF THE FIFTH YARTZHEIT OF OUR DEAR GRANDMOTHER ג'ורג'ט טייטה ז…" at bounding box center [570, 486] width 758 height 460
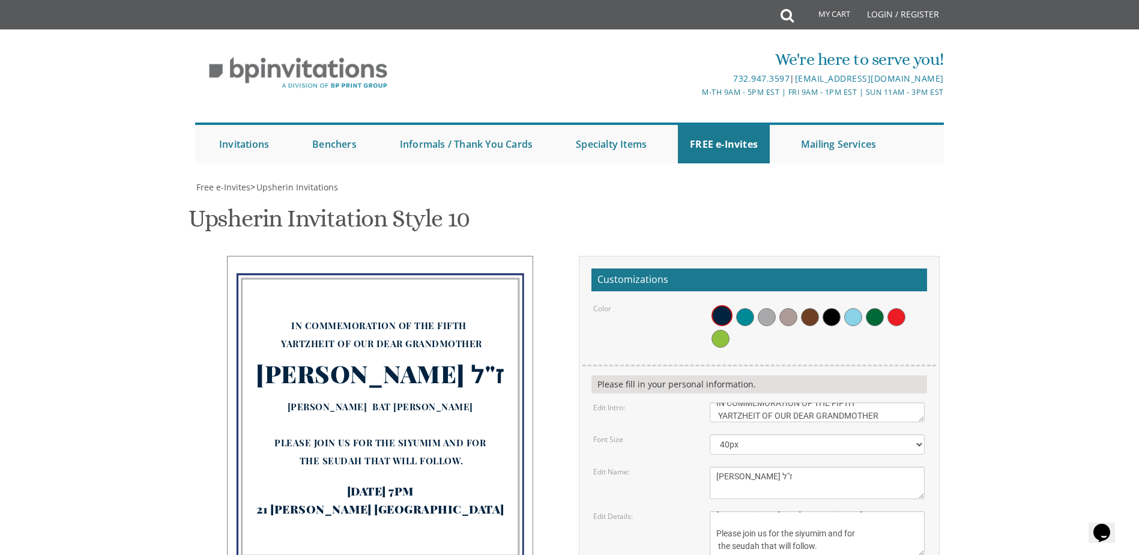
drag, startPoint x: 662, startPoint y: 505, endPoint x: 690, endPoint y: 31, distance: 474.7
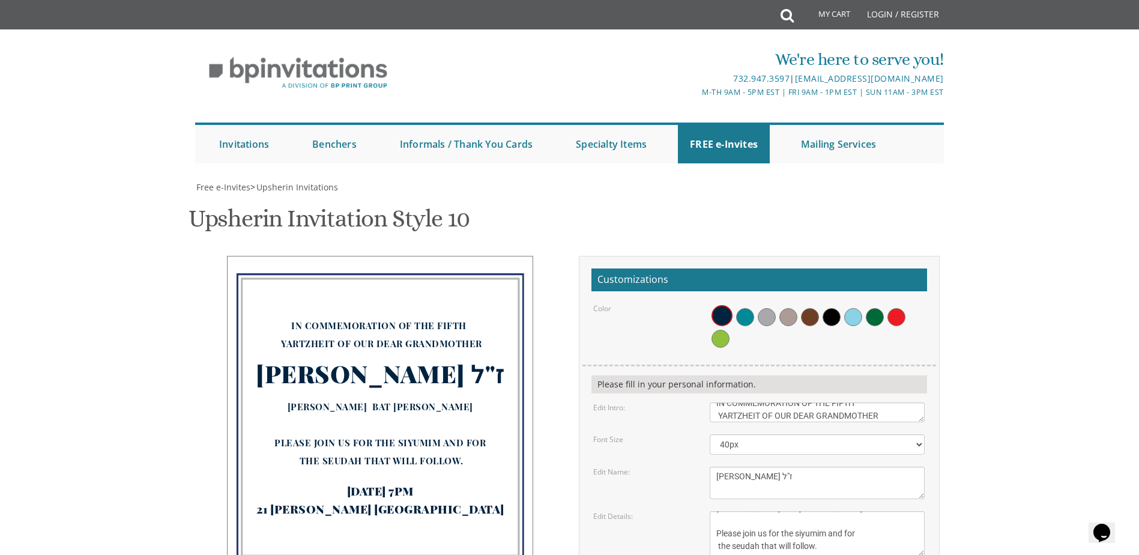
type input "G"
type input "[EMAIL_ADDRESS][DOMAIN_NAME]"
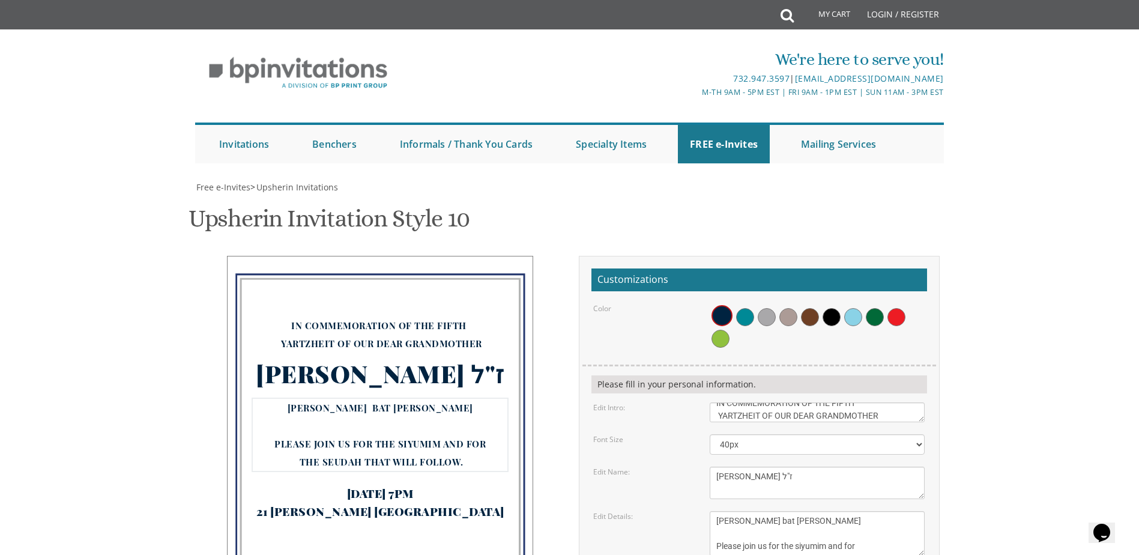
click at [774, 511] on textarea "[DATE] 11:00 Am • Circa [STREET_ADDRESS] • [GEOGRAPHIC_DATA], [GEOGRAPHIC_DATA]" at bounding box center [817, 533] width 215 height 45
type textarea "[PERSON_NAME] bat [PERSON_NAME] Please join us for the siyumim and for the seud…"
